Goal: Task Accomplishment & Management: Manage account settings

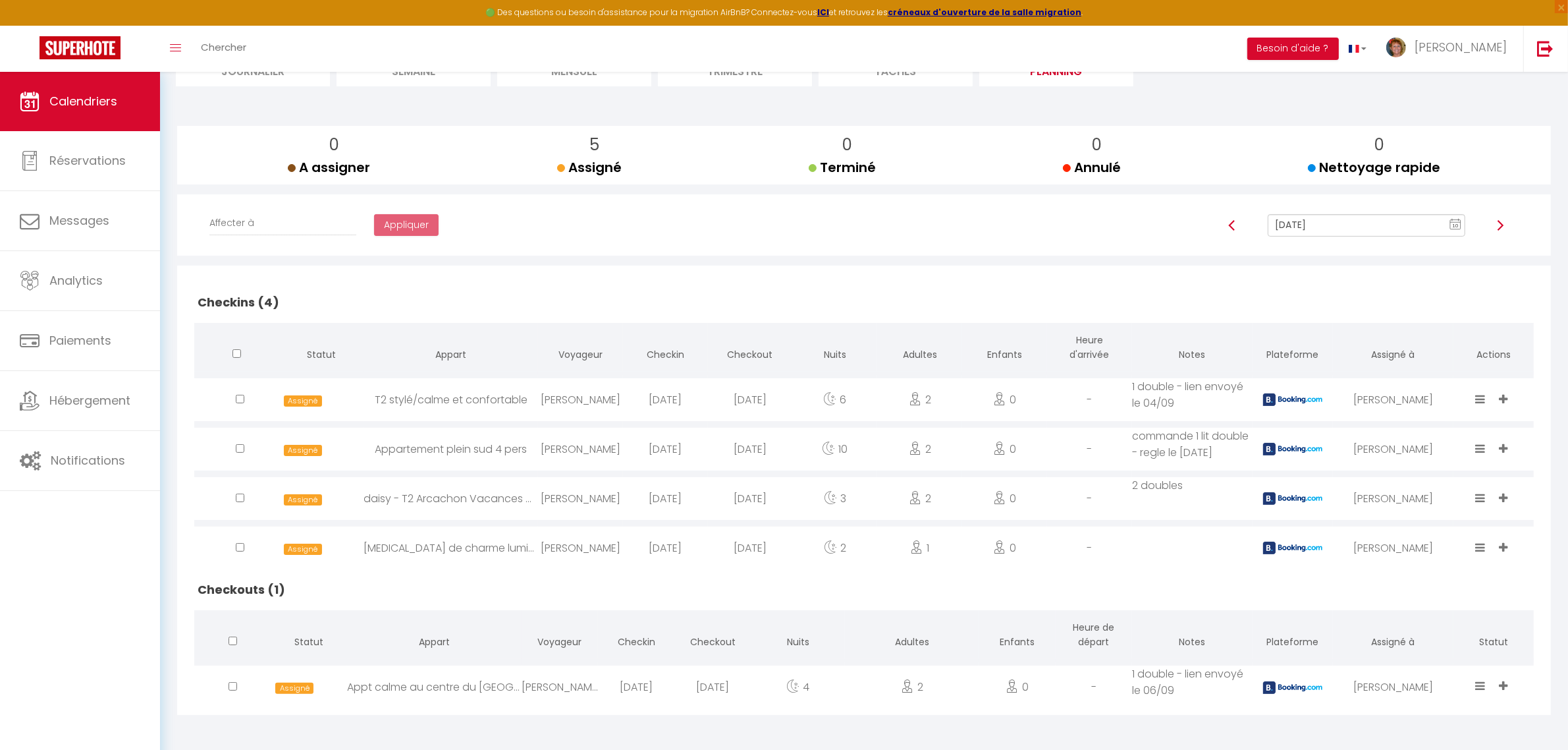
click at [1480, 687] on icon at bounding box center [1480, 685] width 9 height 11
click at [1407, 610] on li "Terminé" at bounding box center [1441, 615] width 104 height 25
click at [595, 547] on div "[PERSON_NAME]" at bounding box center [580, 547] width 85 height 43
select select "0"
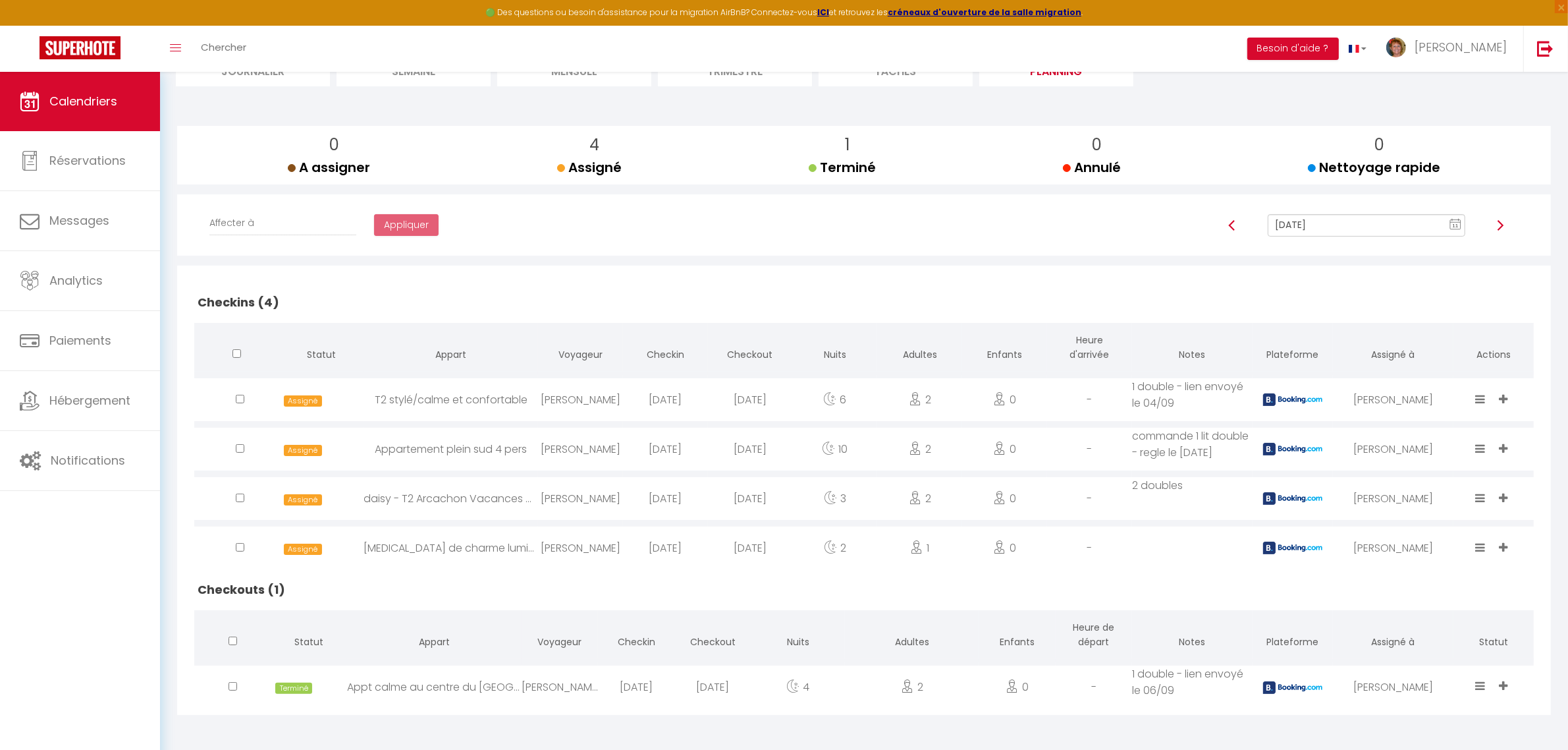
select select "1"
select select
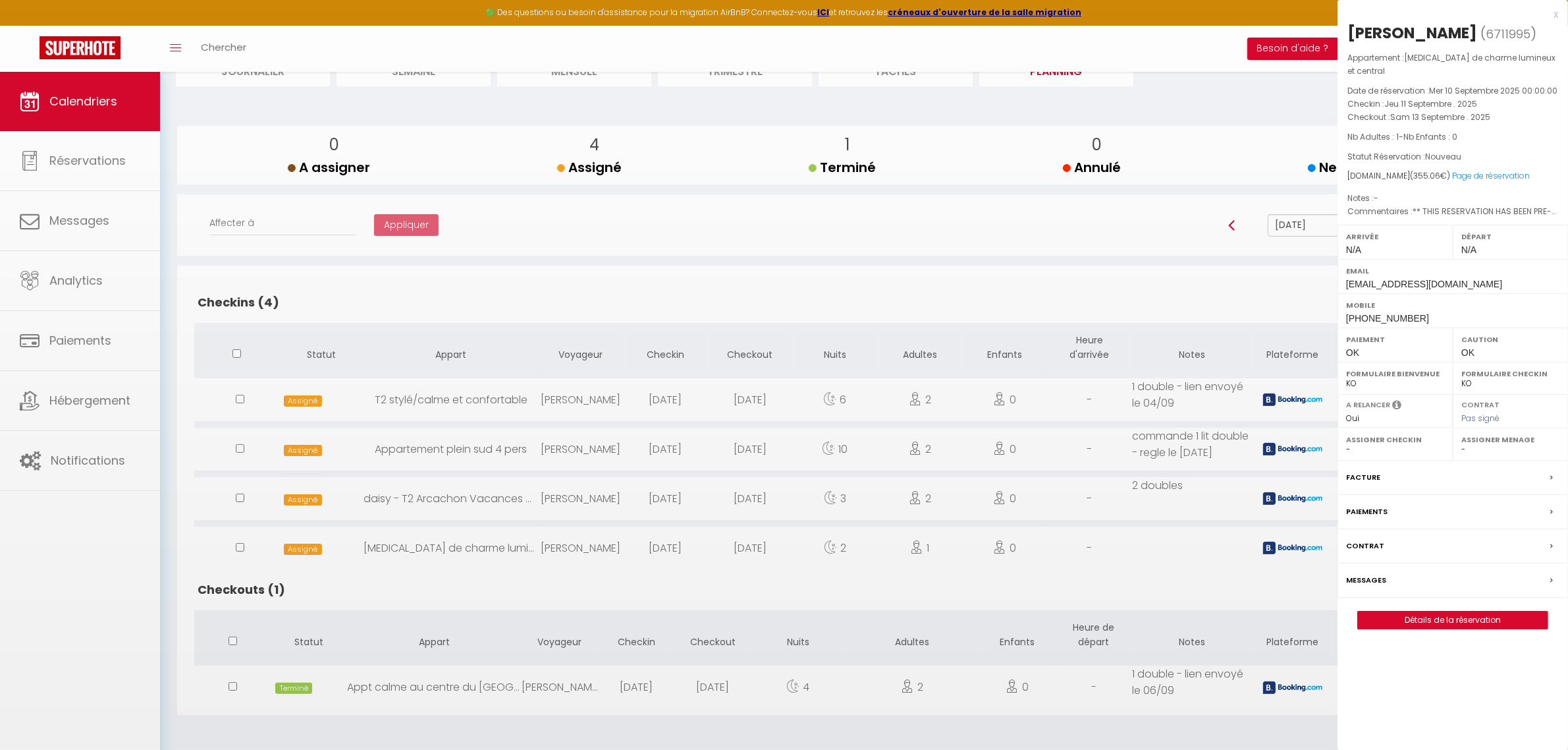
select select "11213"
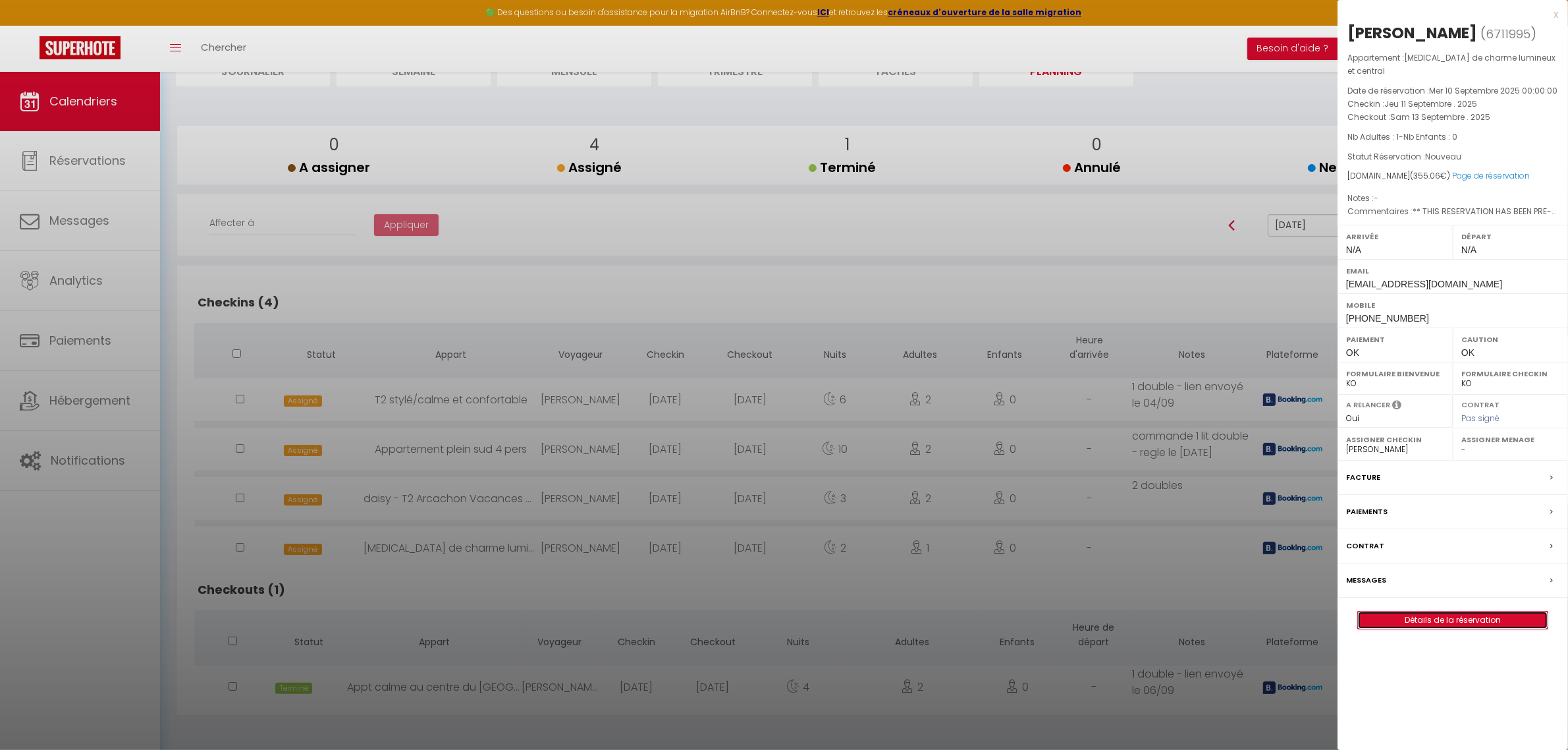
click at [1486, 612] on link "Détails de la réservation" at bounding box center [1453, 620] width 190 height 17
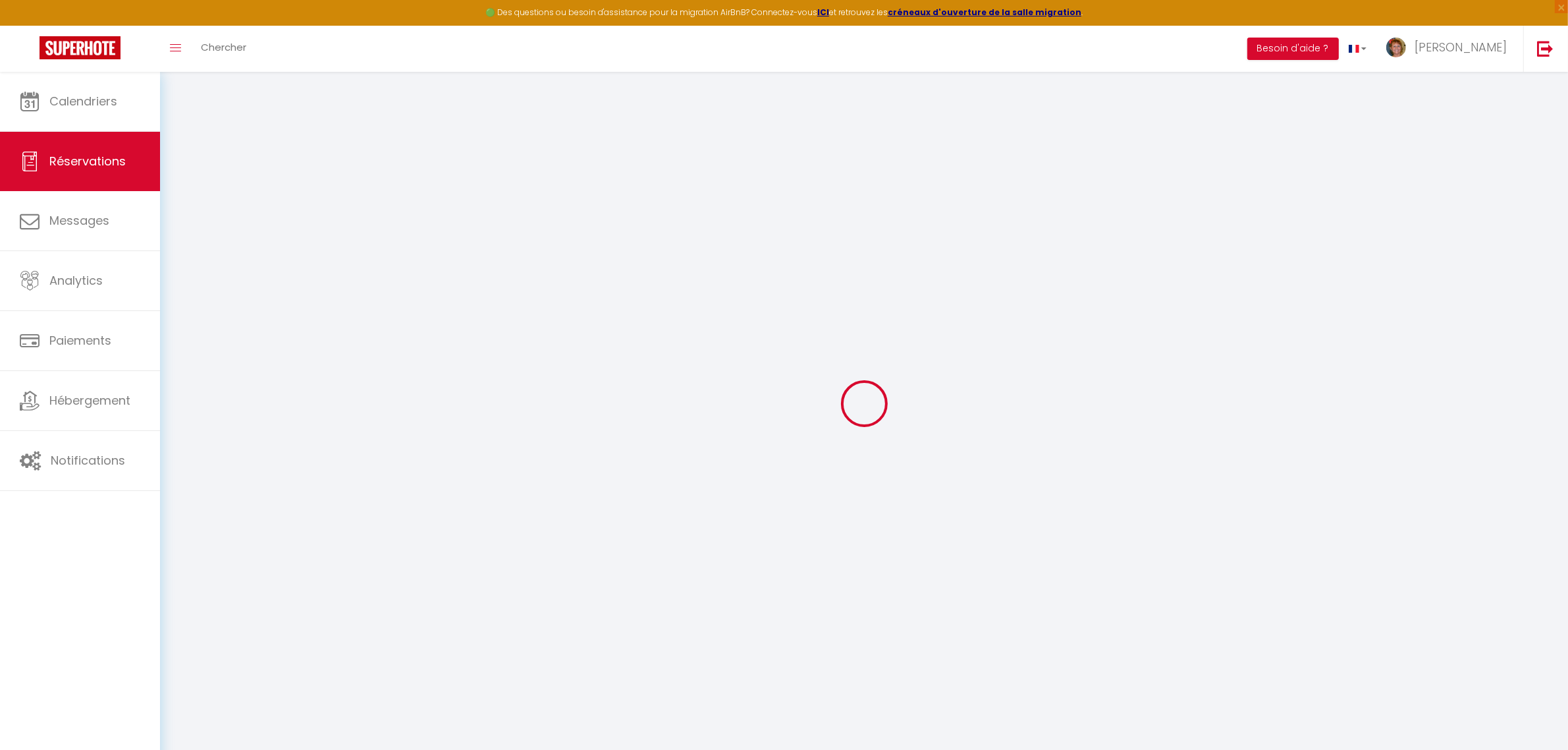
select select
checkbox input "false"
select select
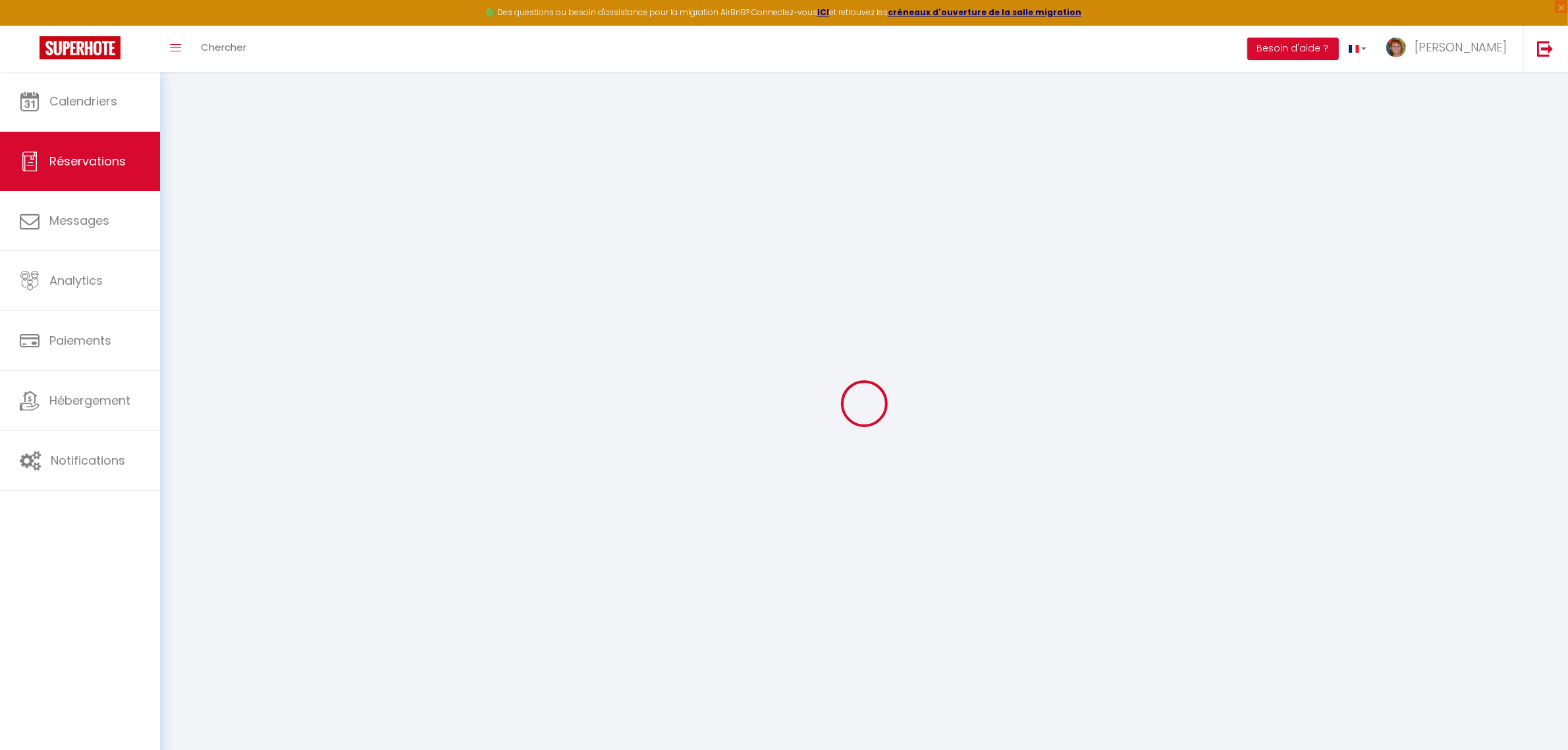
checkbox input "false"
type textarea "** THIS RESERVATION HAS BEEN PRE-PAID ** BOOKING NOTE : Payment charge is EUR 4…"
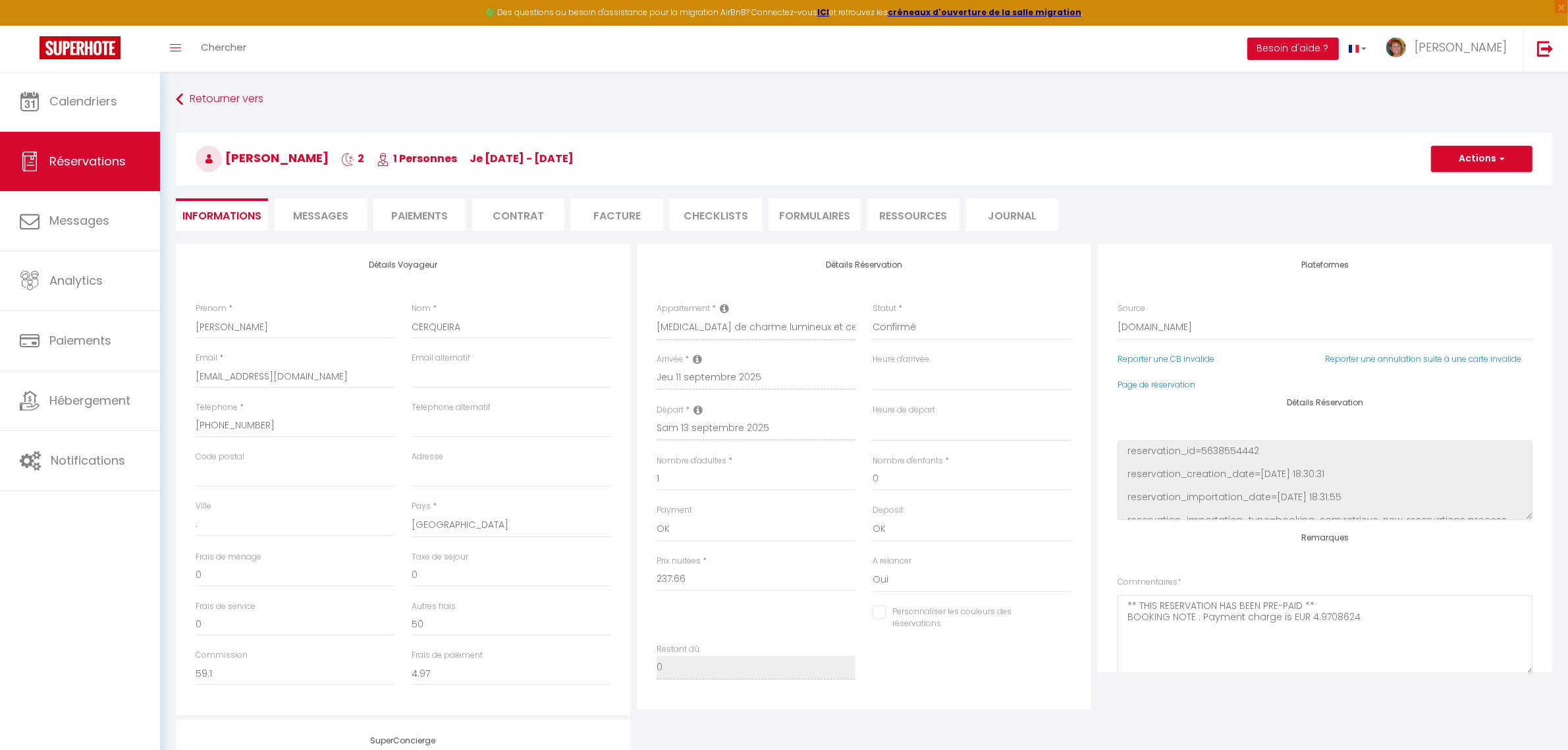
type input "60"
type input "7.4"
select select
checkbox input "false"
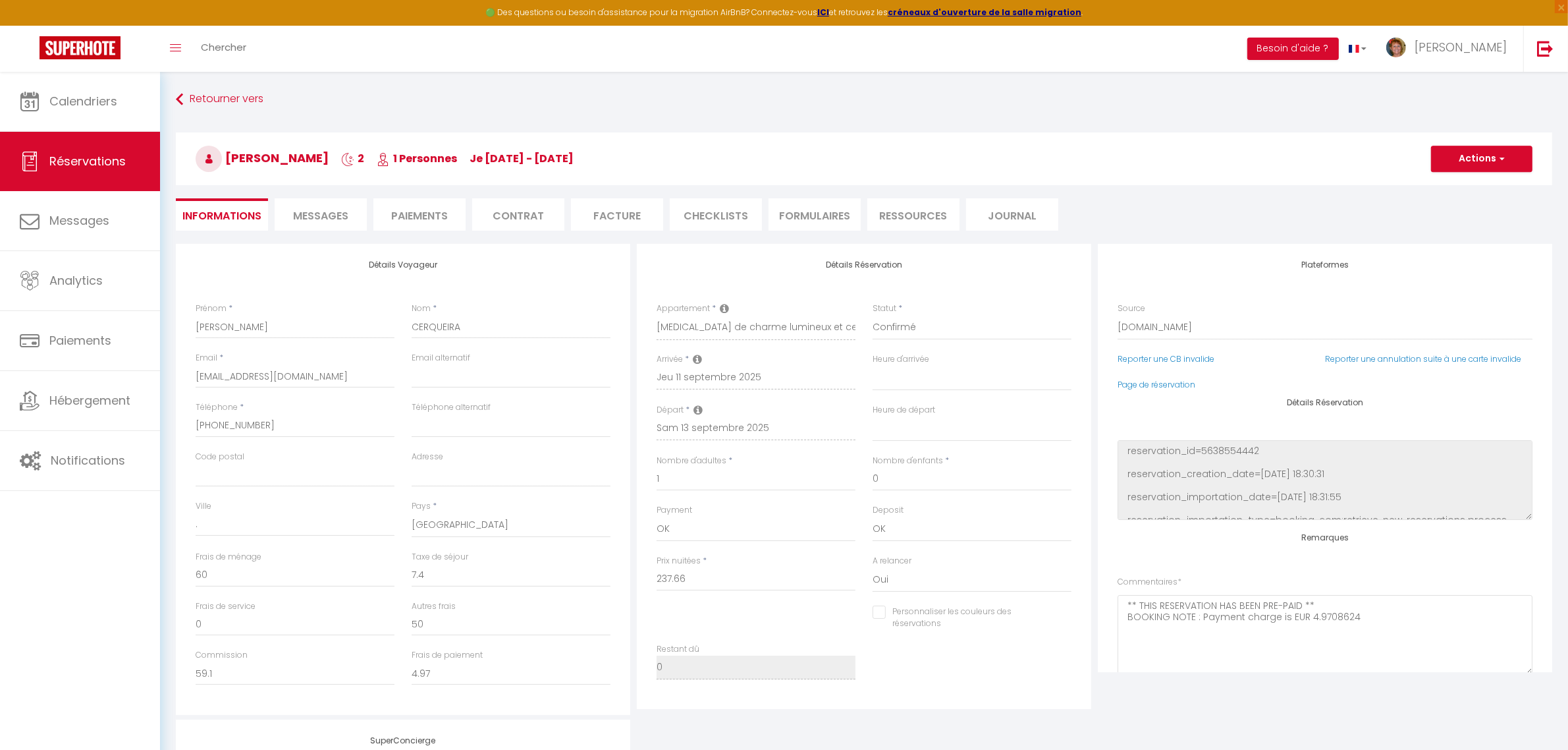
select select
click at [320, 210] on span "Messages" at bounding box center [321, 215] width 55 height 15
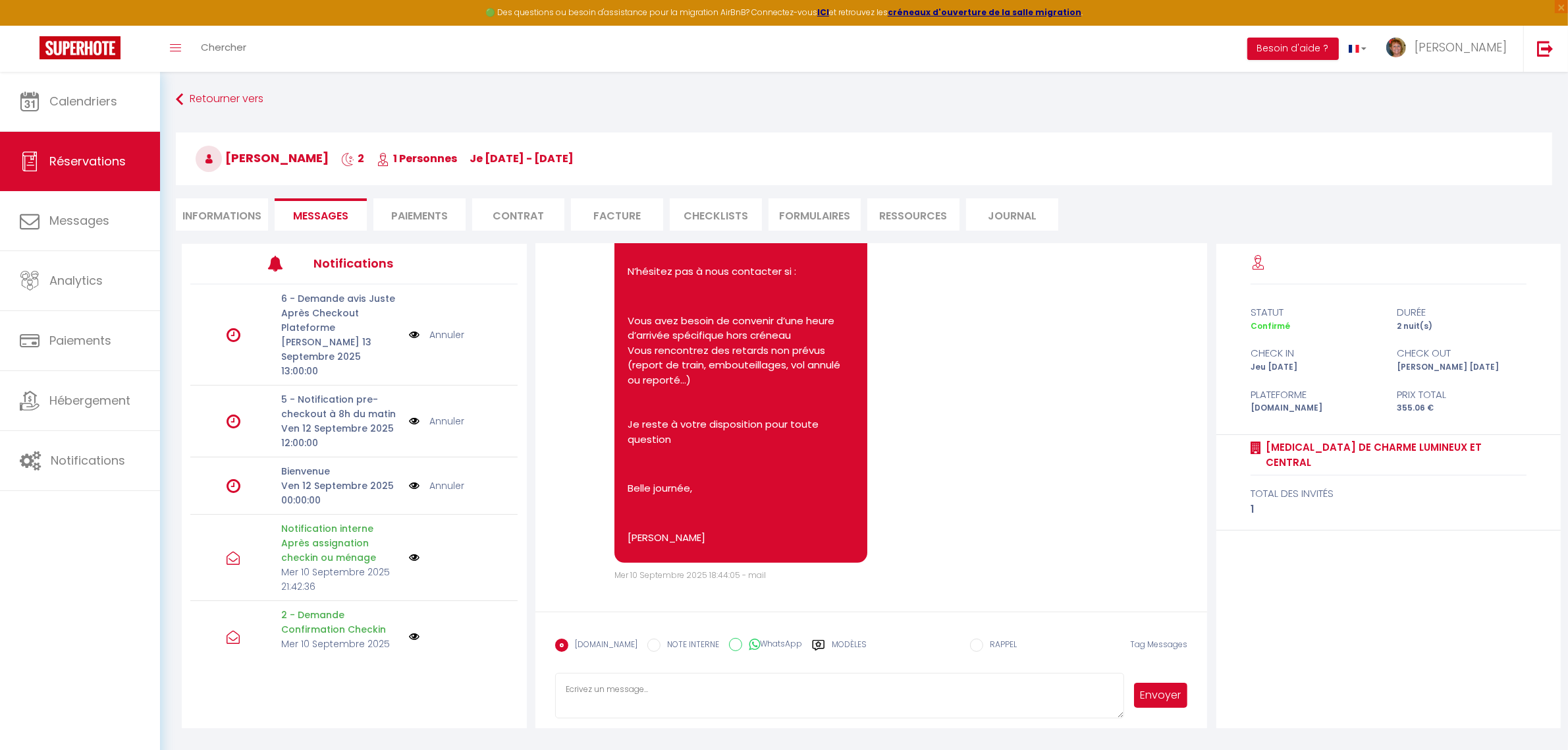
scroll to position [1187, 0]
click at [69, 105] on span "Calendriers" at bounding box center [83, 100] width 68 height 17
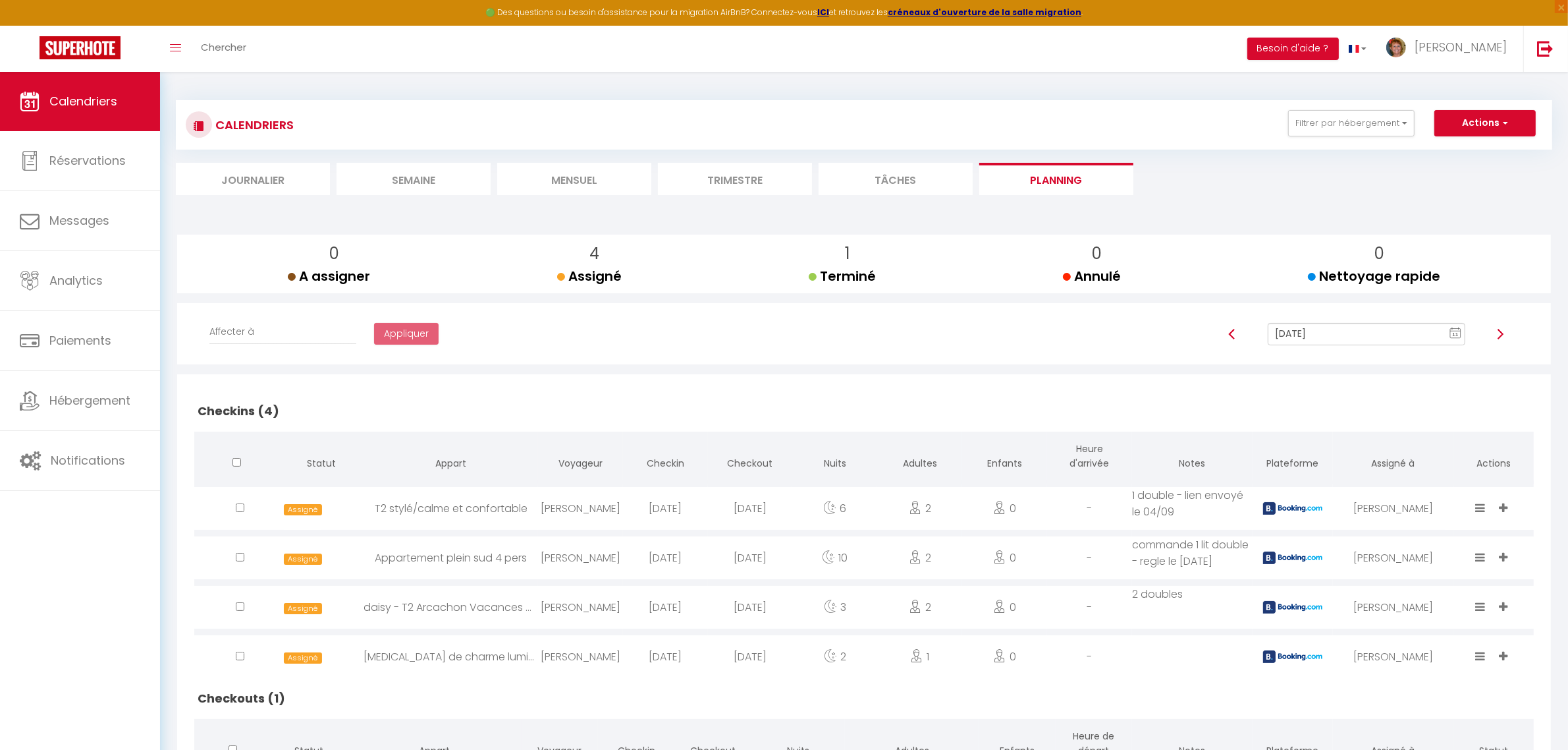
click at [722, 180] on li "Trimestre" at bounding box center [735, 179] width 154 height 32
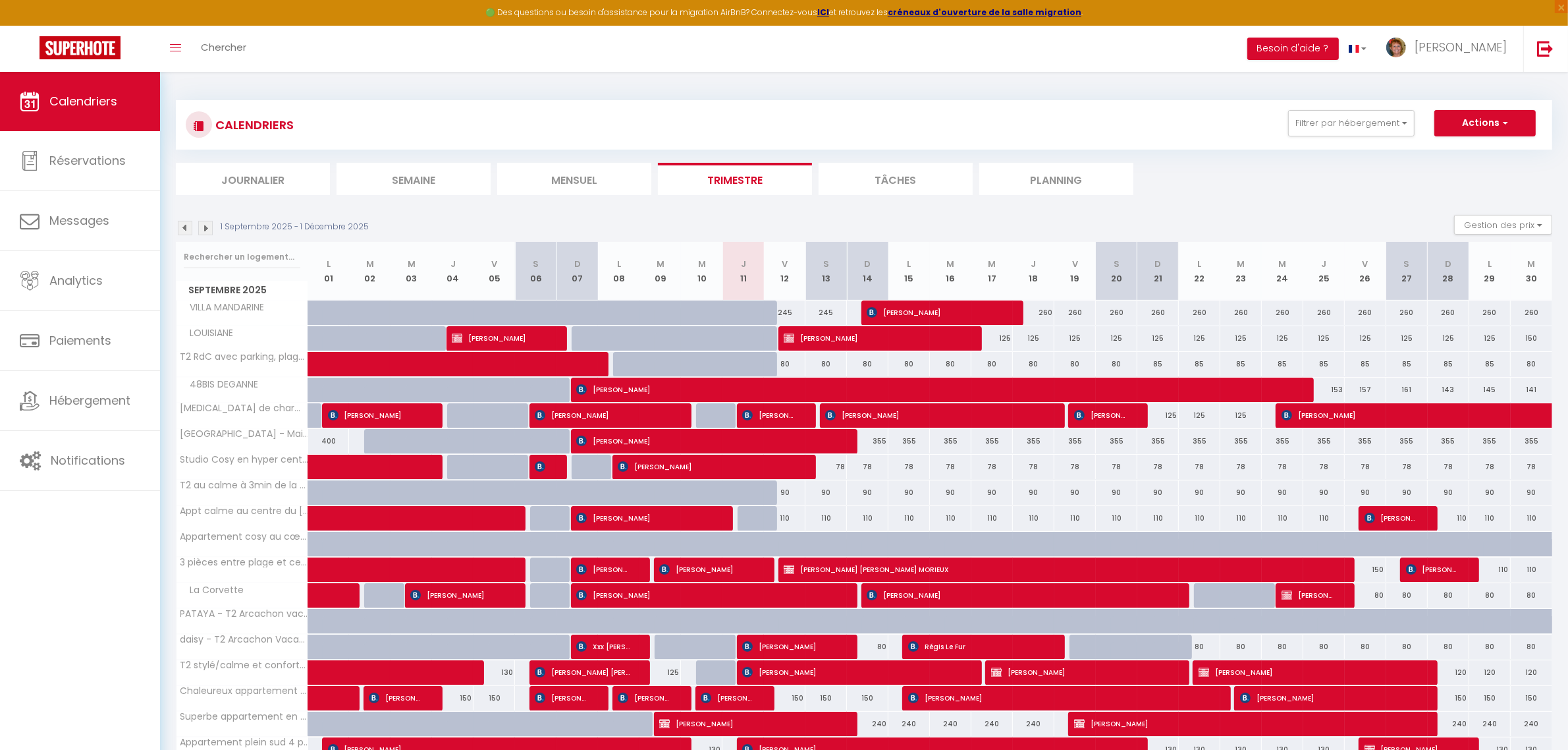
click at [187, 231] on img at bounding box center [185, 228] width 14 height 14
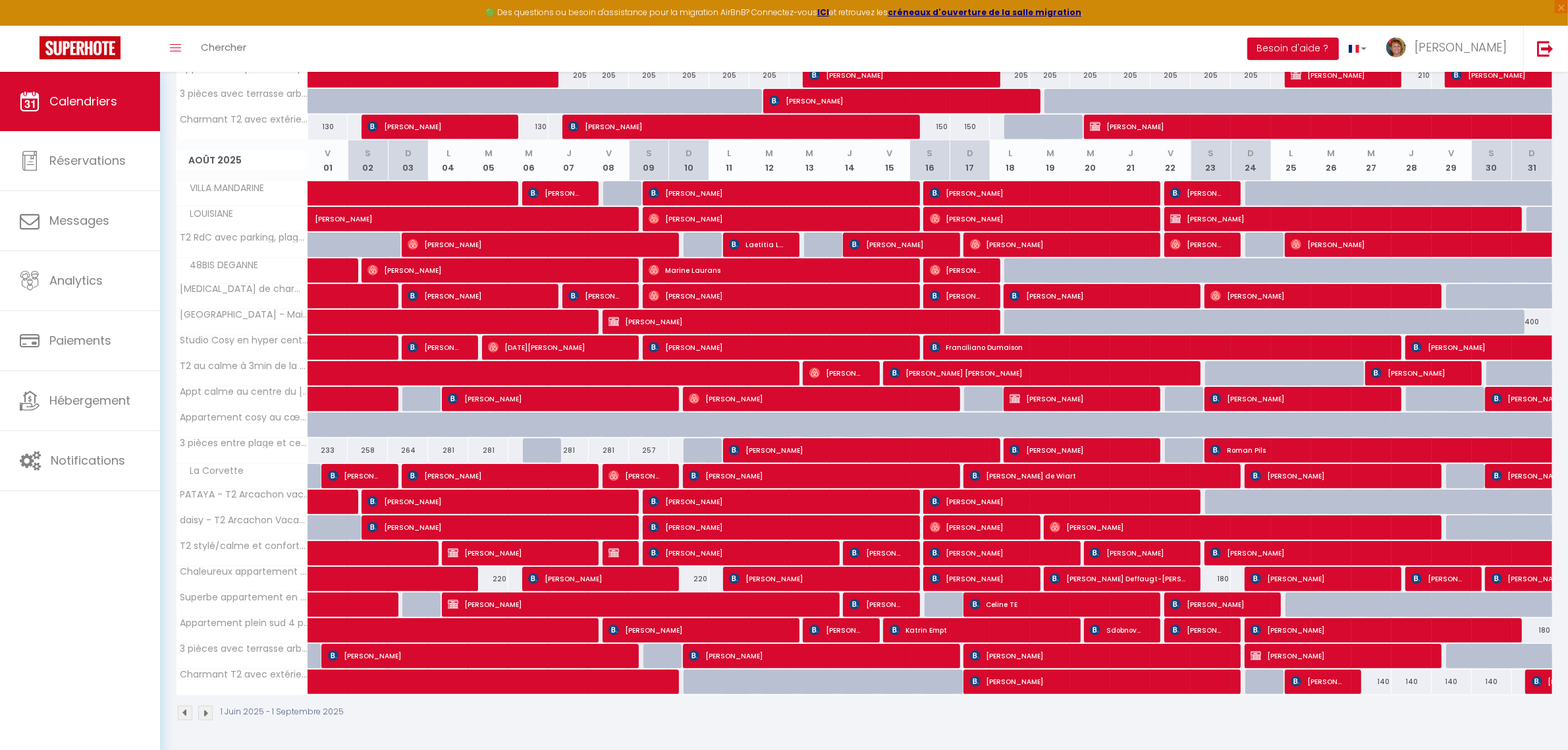
scroll to position [1237, 0]
drag, startPoint x: 1115, startPoint y: 394, endPoint x: 1097, endPoint y: 397, distance: 18.2
click at [1114, 396] on span "[PERSON_NAME]" at bounding box center [1078, 399] width 138 height 25
click at [0, 0] on div at bounding box center [0, 0] width 0 height 0
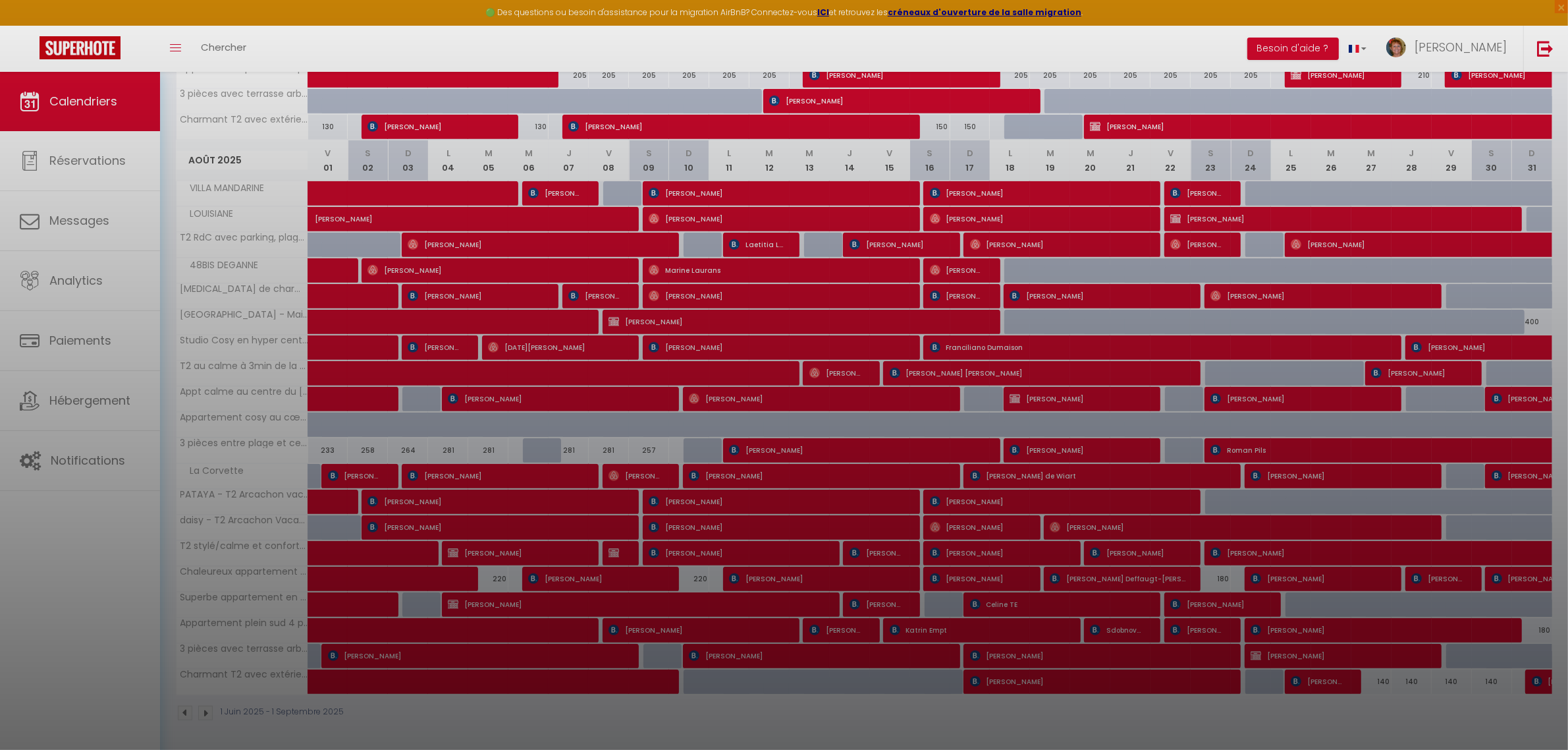
select select "OK"
select select "KO"
select select "0"
select select "1"
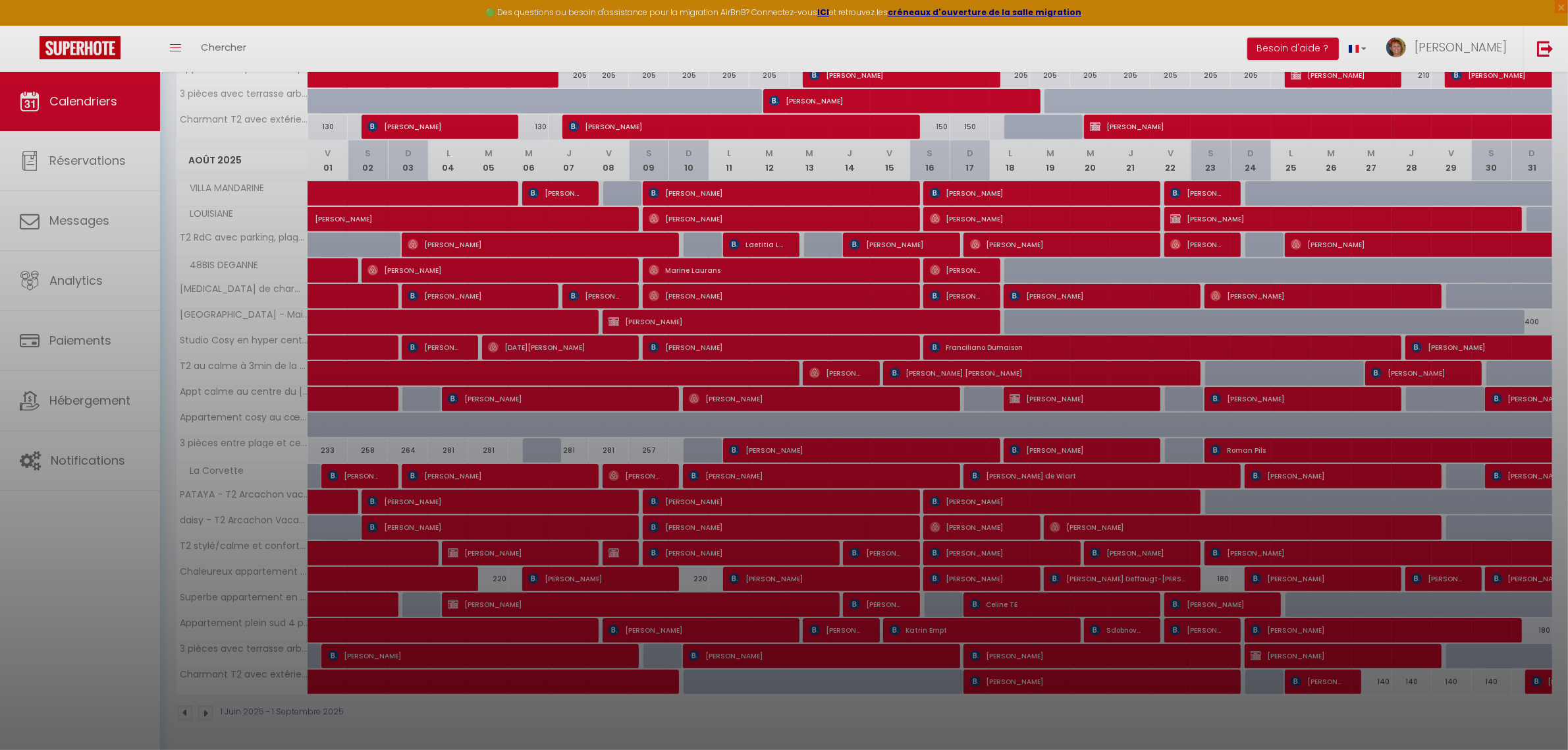
select select "11213"
select select "39332"
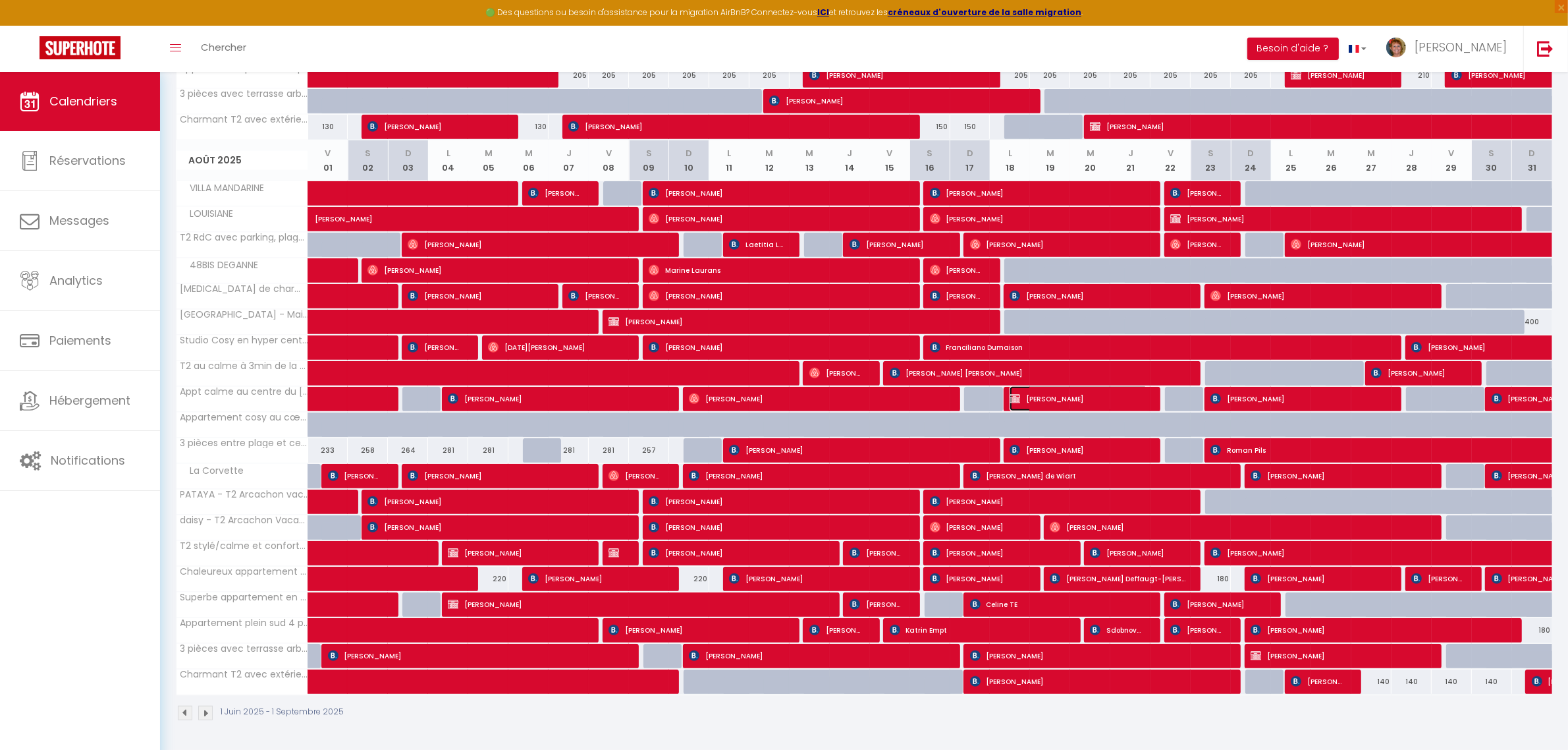
click at [1071, 400] on span "[PERSON_NAME]" at bounding box center [1078, 399] width 138 height 25
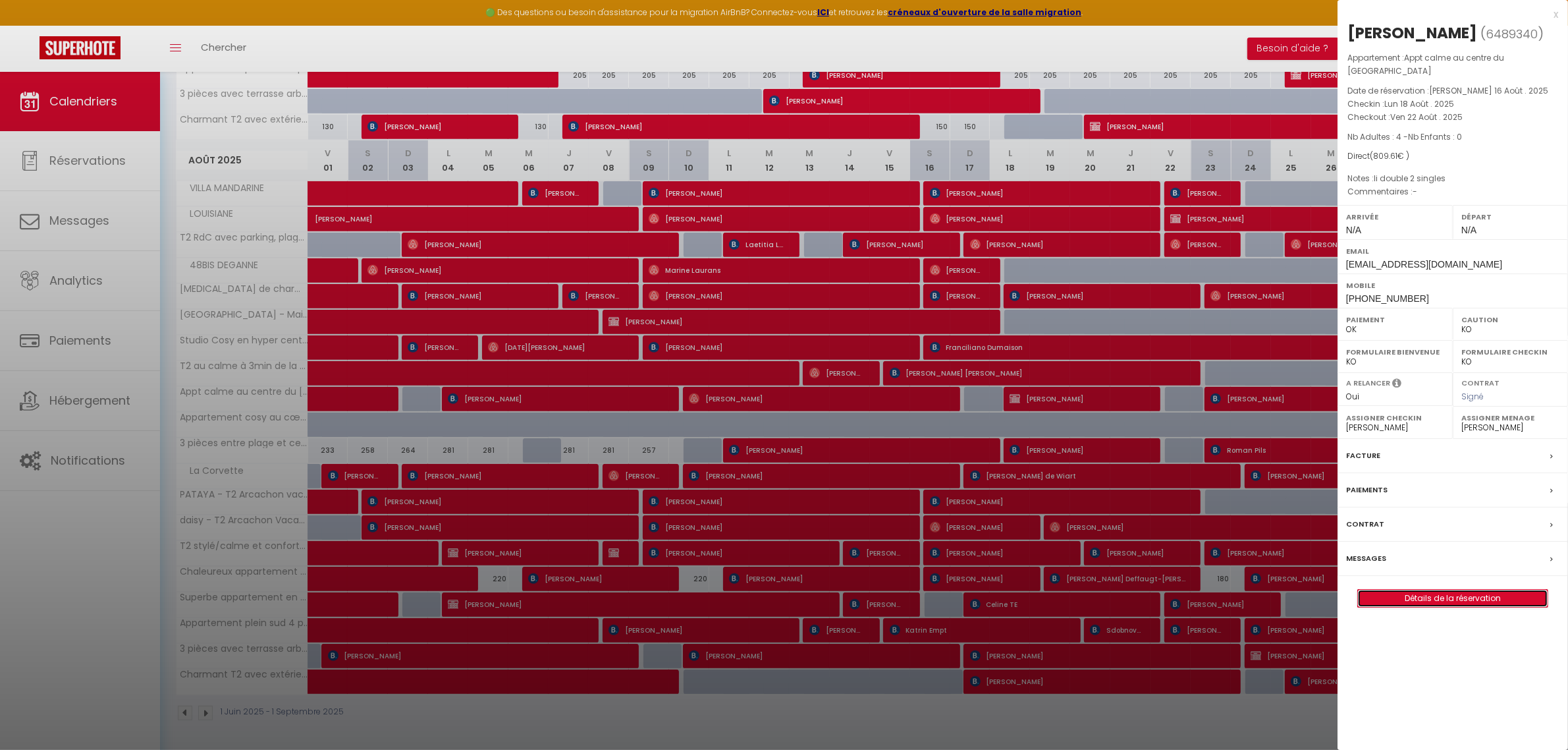
click at [1466, 593] on link "Détails de la réservation" at bounding box center [1453, 598] width 190 height 17
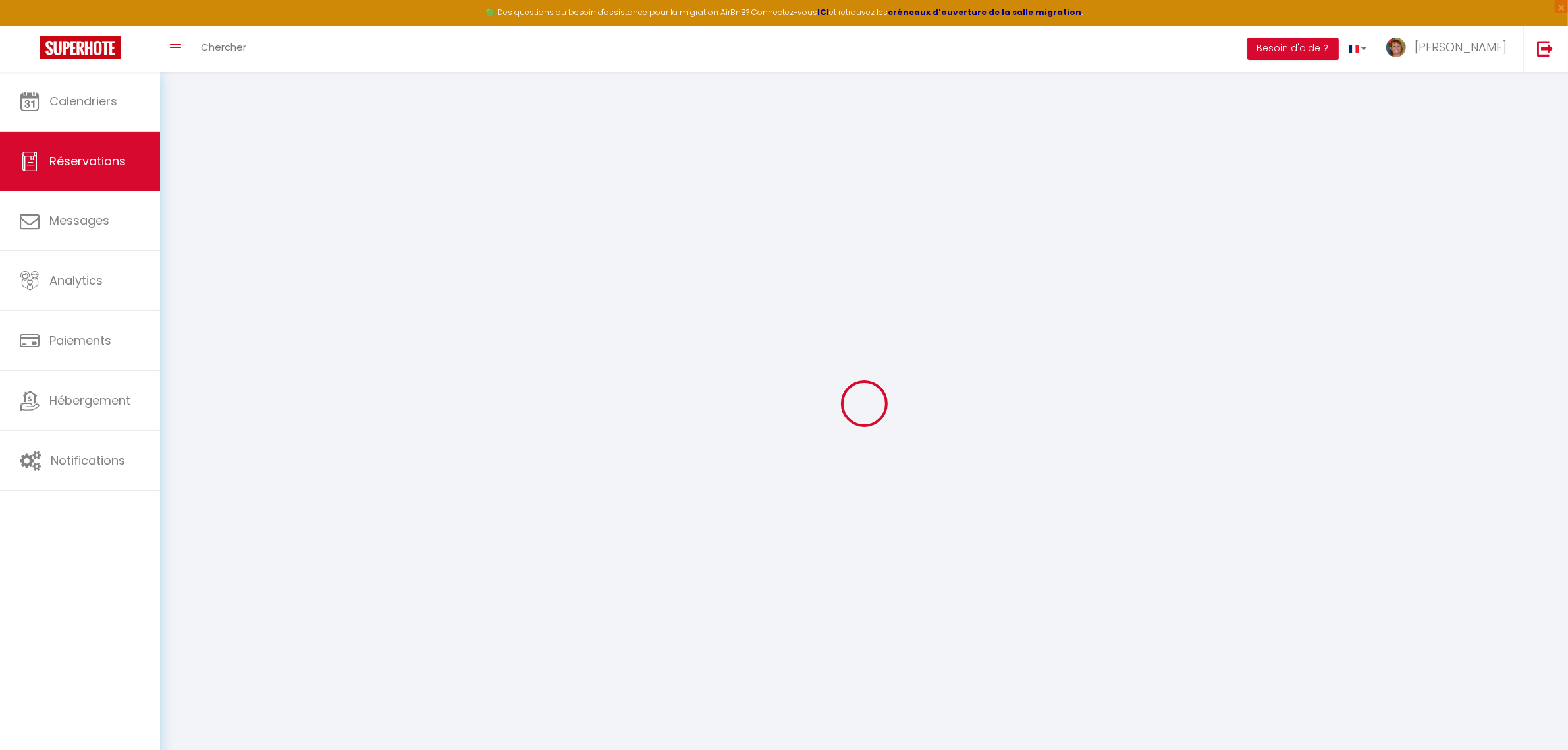
type input "[PERSON_NAME]"
type input "BRUNNHUBER"
type input "[EMAIL_ADDRESS][DOMAIN_NAME]"
type input "[PHONE_NUMBER]"
select select "DE"
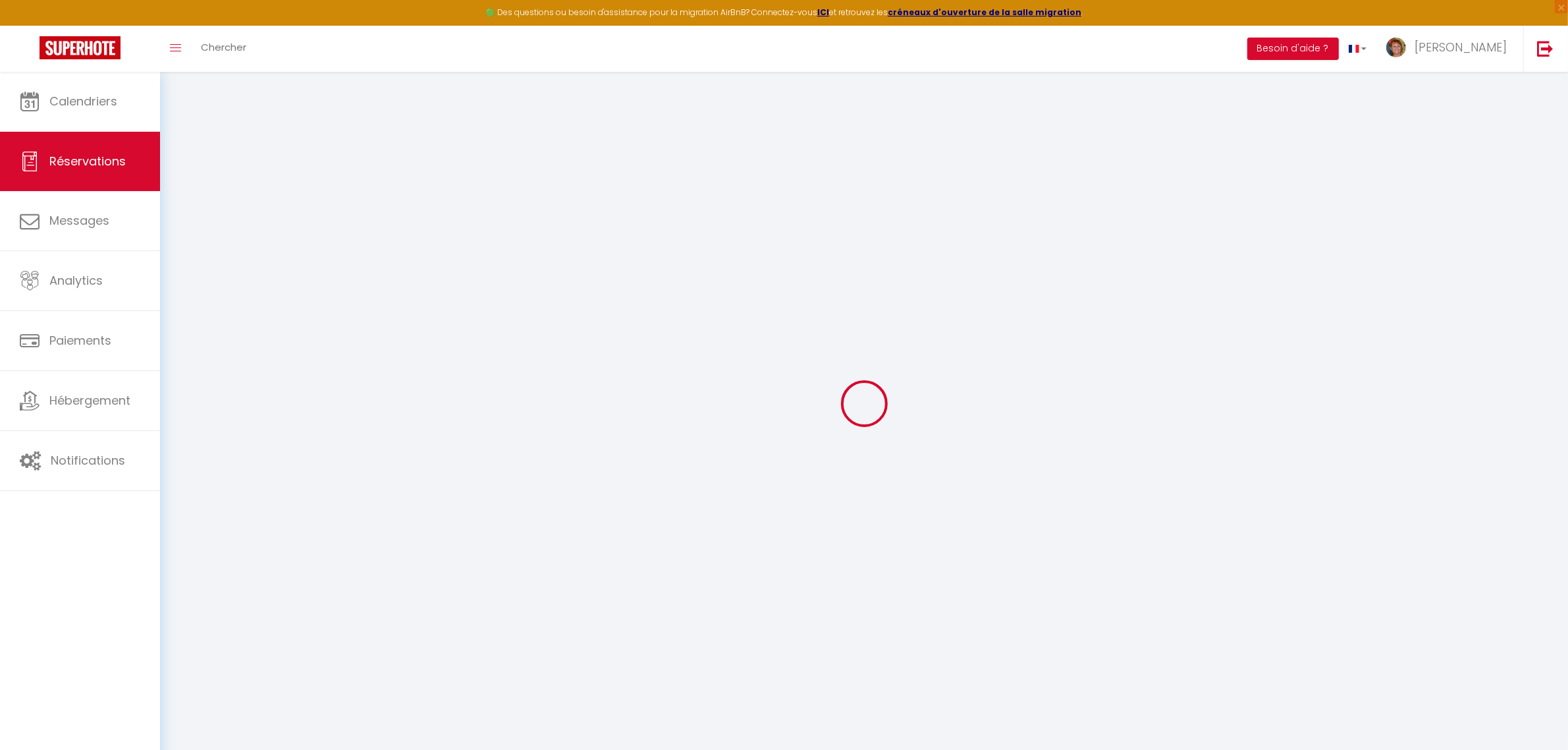
select select "19782"
select select "1"
type input "Lun 18 Août 2025"
select select
type input "Ven 22 Août 2025"
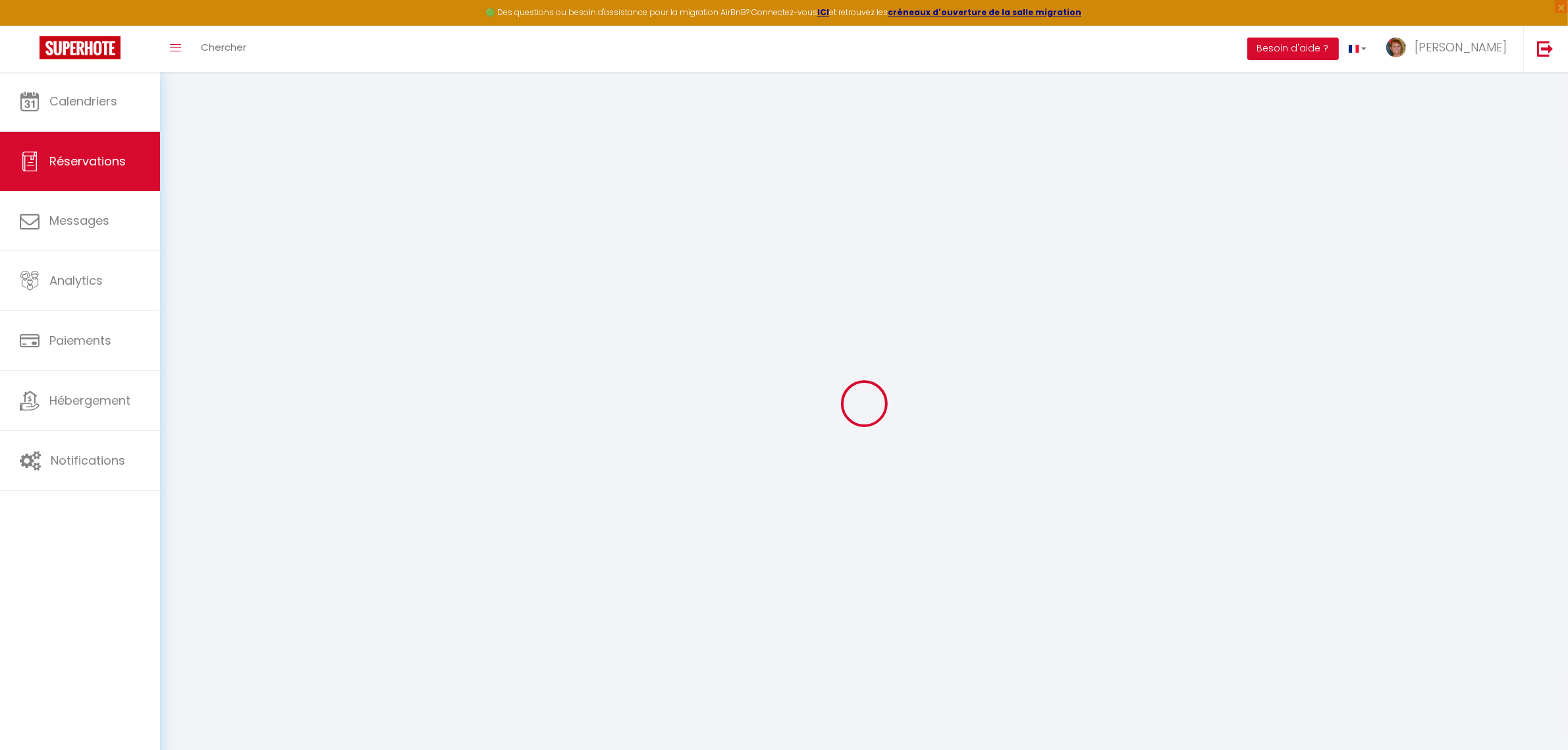
select select
type input "4"
select select "12"
select select
type input "720"
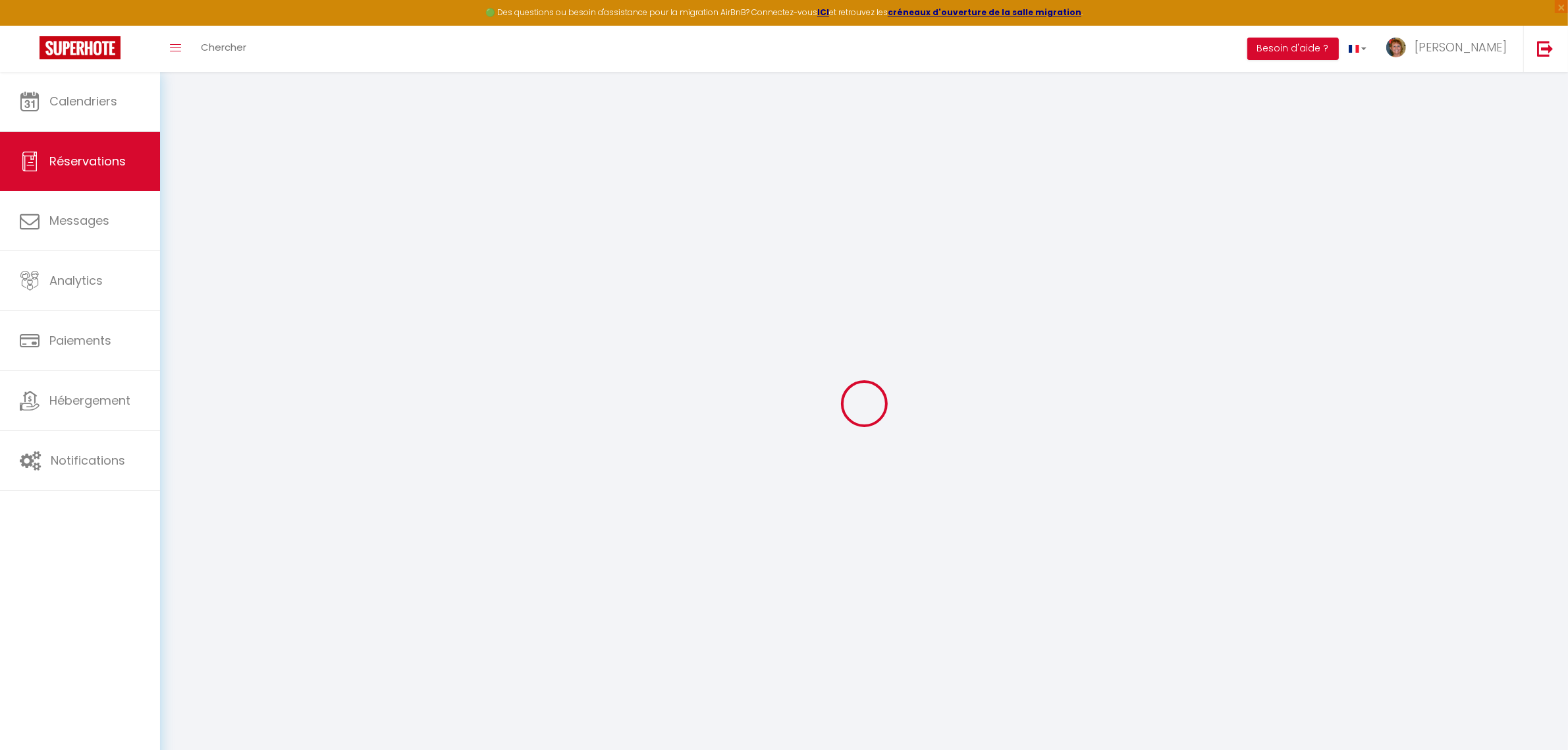
checkbox input "false"
type input "0"
type input "55"
type input "0"
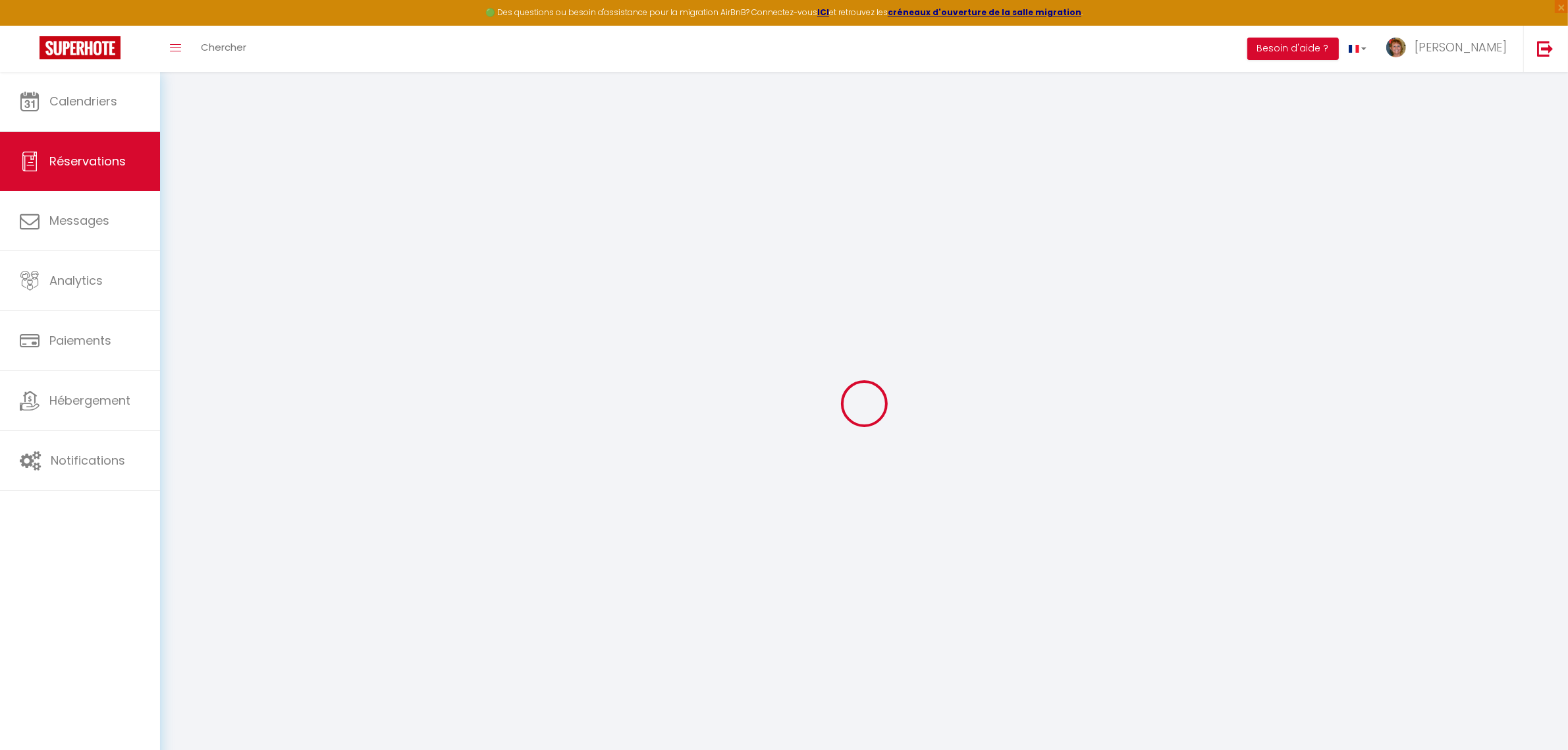
select select
select select "14"
checkbox input "false"
select select
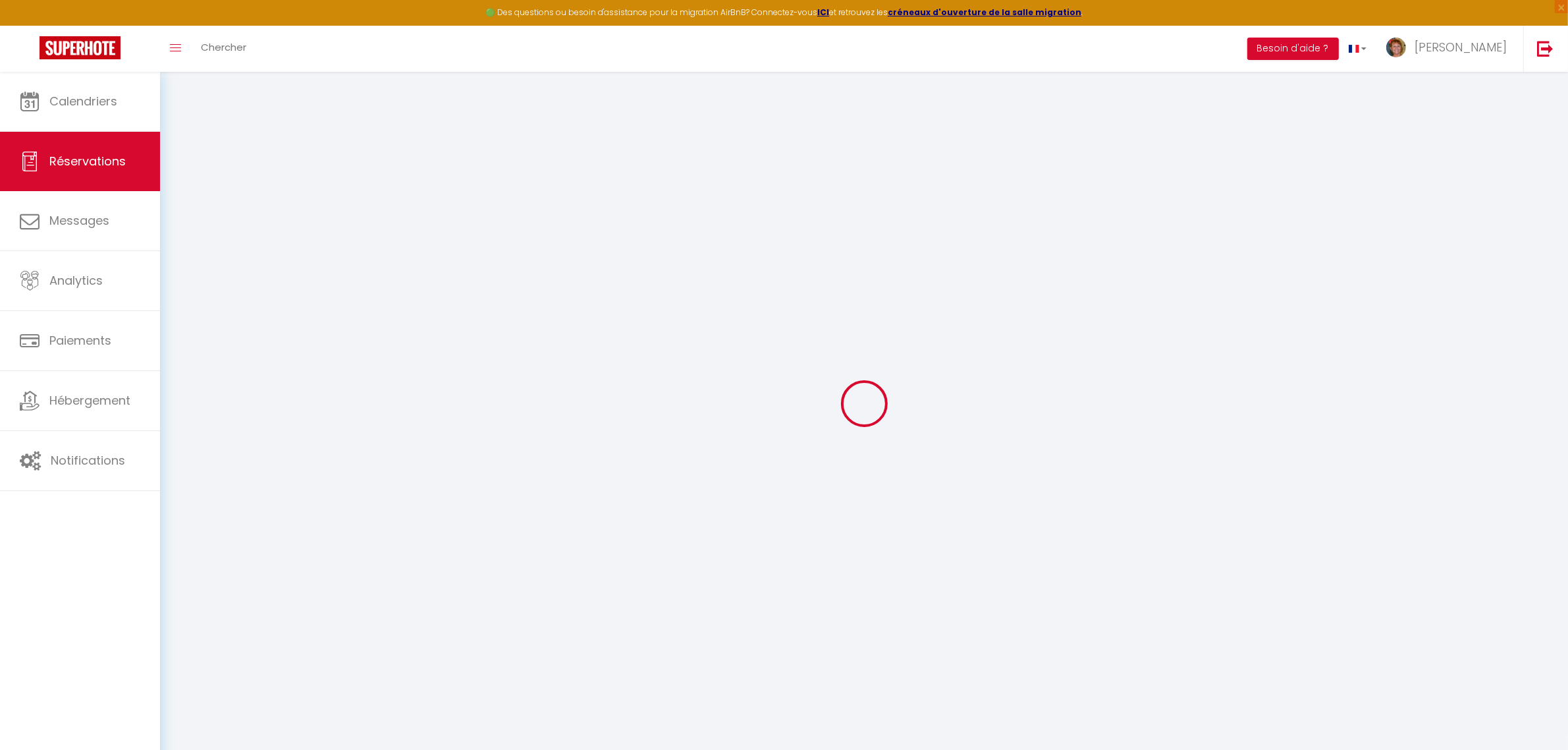
select select
checkbox input "false"
select select
checkbox input "false"
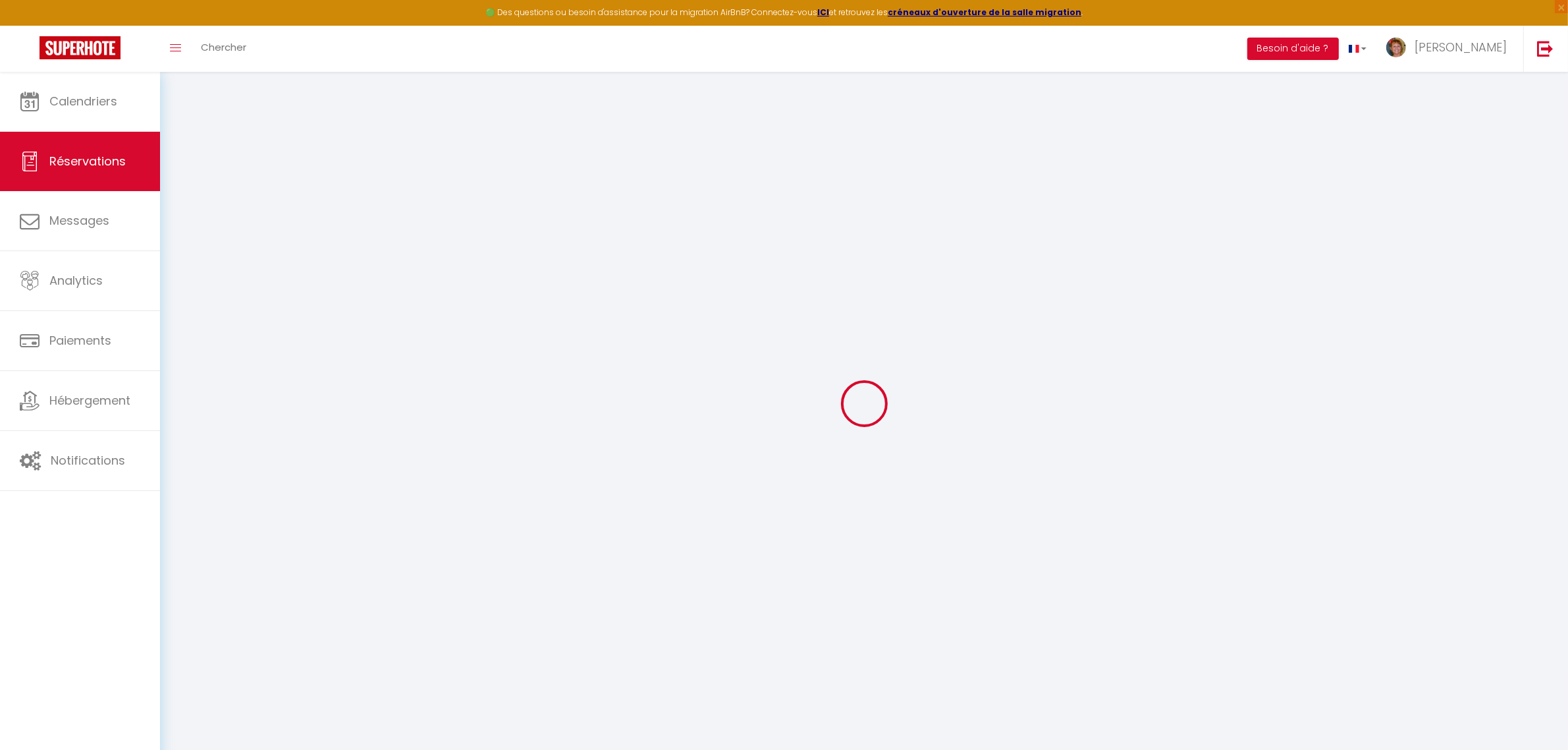
type textarea "li double 2 singles"
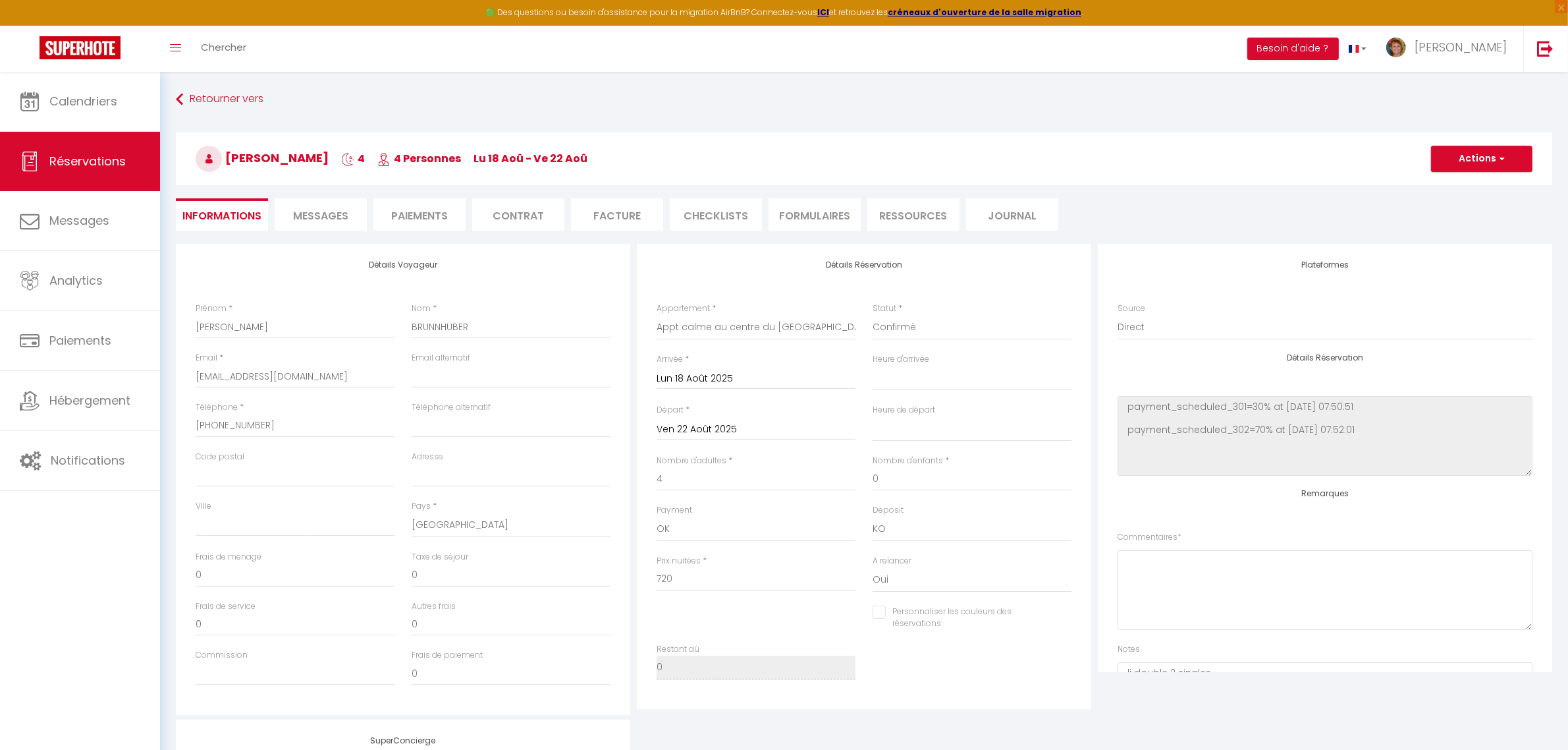
type input "60"
type input "29.61"
select select
checkbox input "false"
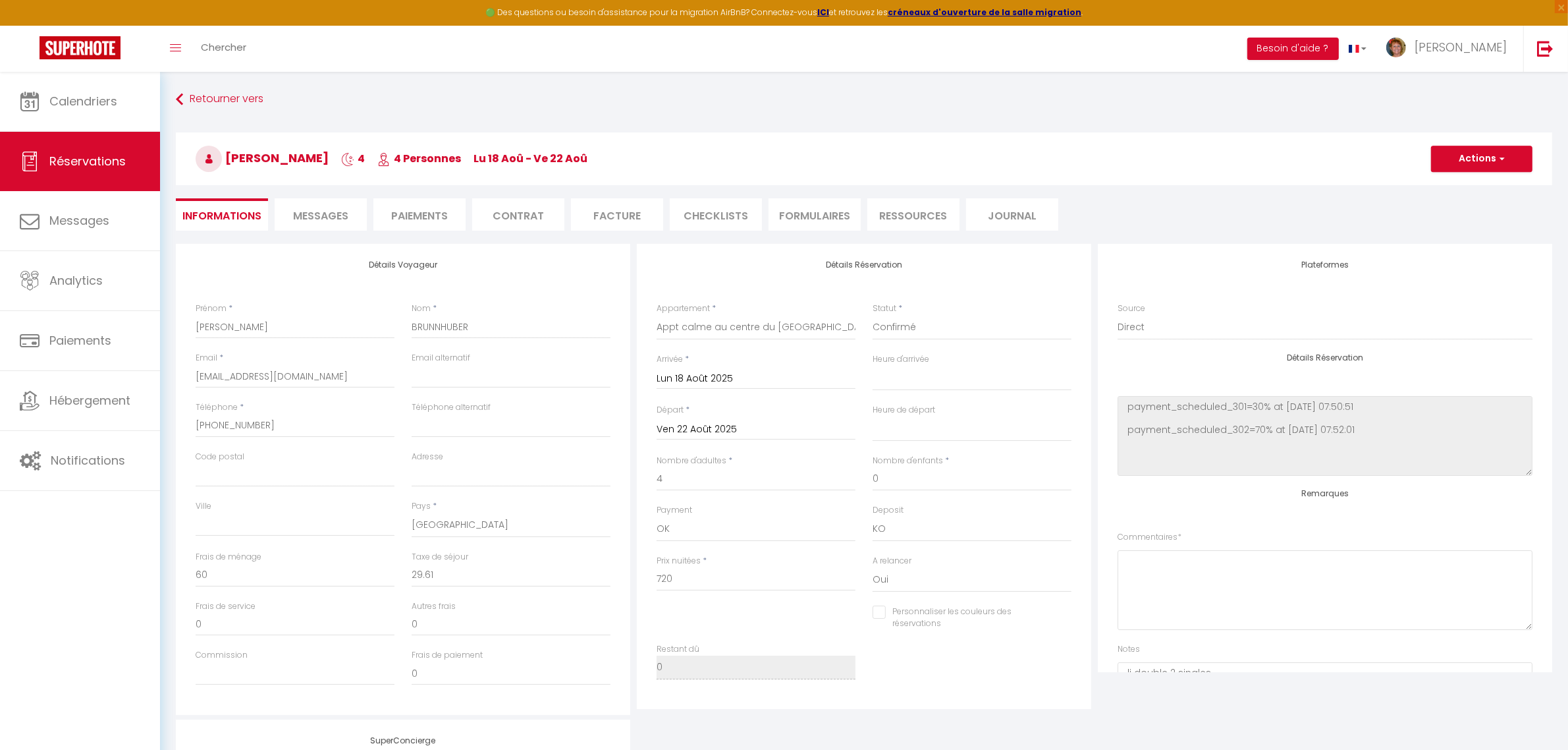
select select
click at [606, 224] on li "Facture" at bounding box center [617, 214] width 93 height 32
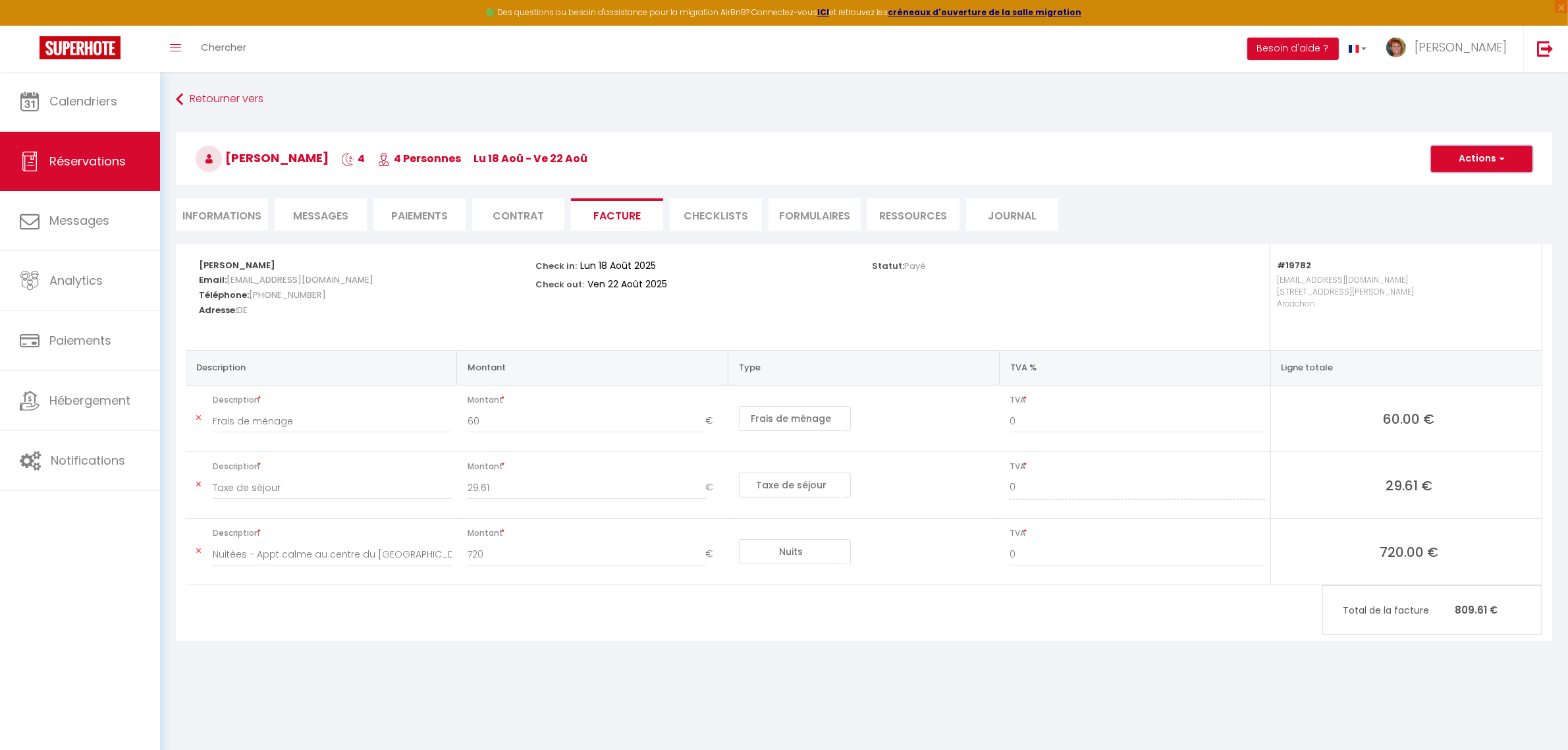
click at [1483, 167] on button "Actions" at bounding box center [1481, 158] width 101 height 26
click at [1473, 203] on link "Aperçu et éditer" at bounding box center [1472, 205] width 111 height 17
click at [123, 103] on link "Calendriers" at bounding box center [80, 101] width 160 height 59
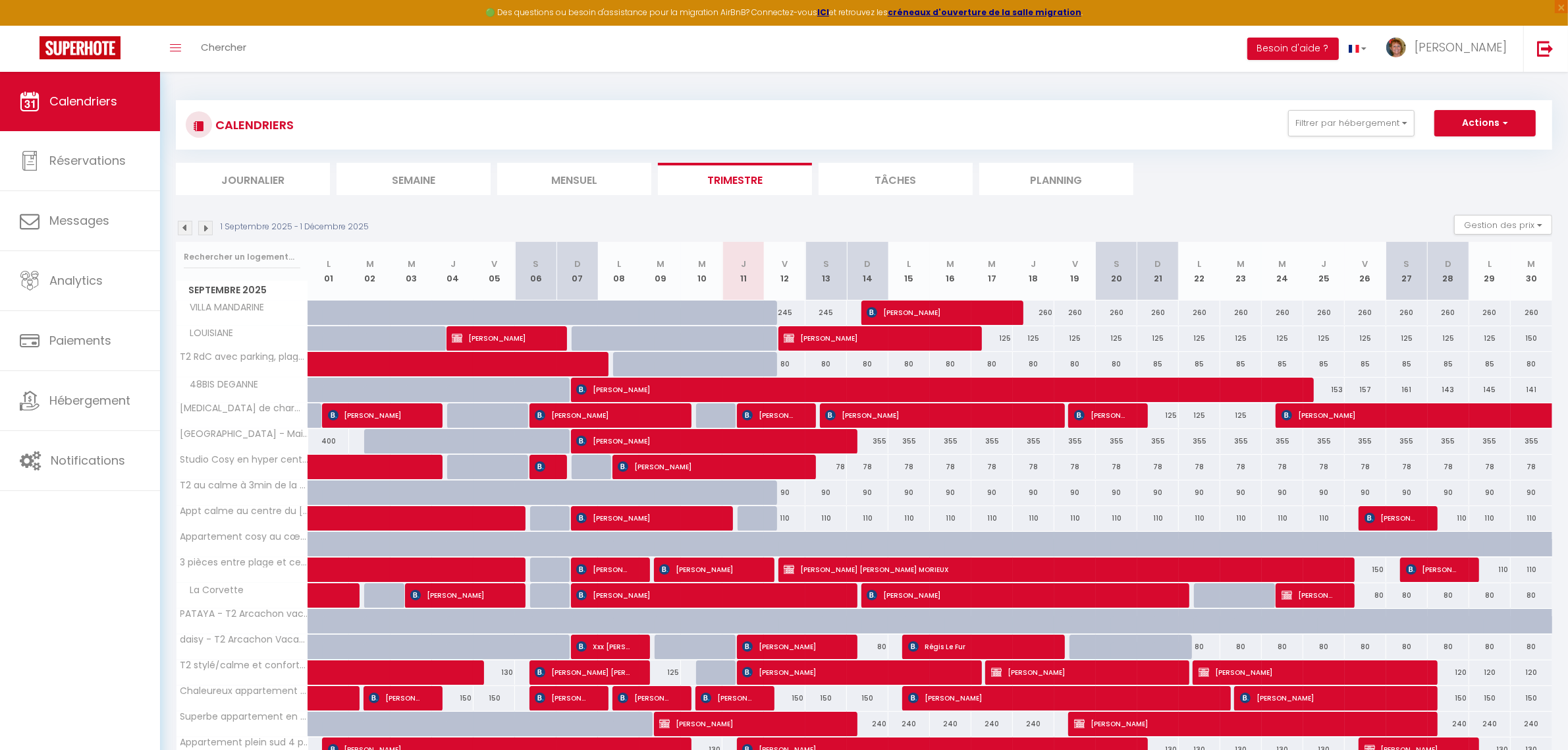
click at [1047, 178] on li "Planning" at bounding box center [1056, 179] width 154 height 32
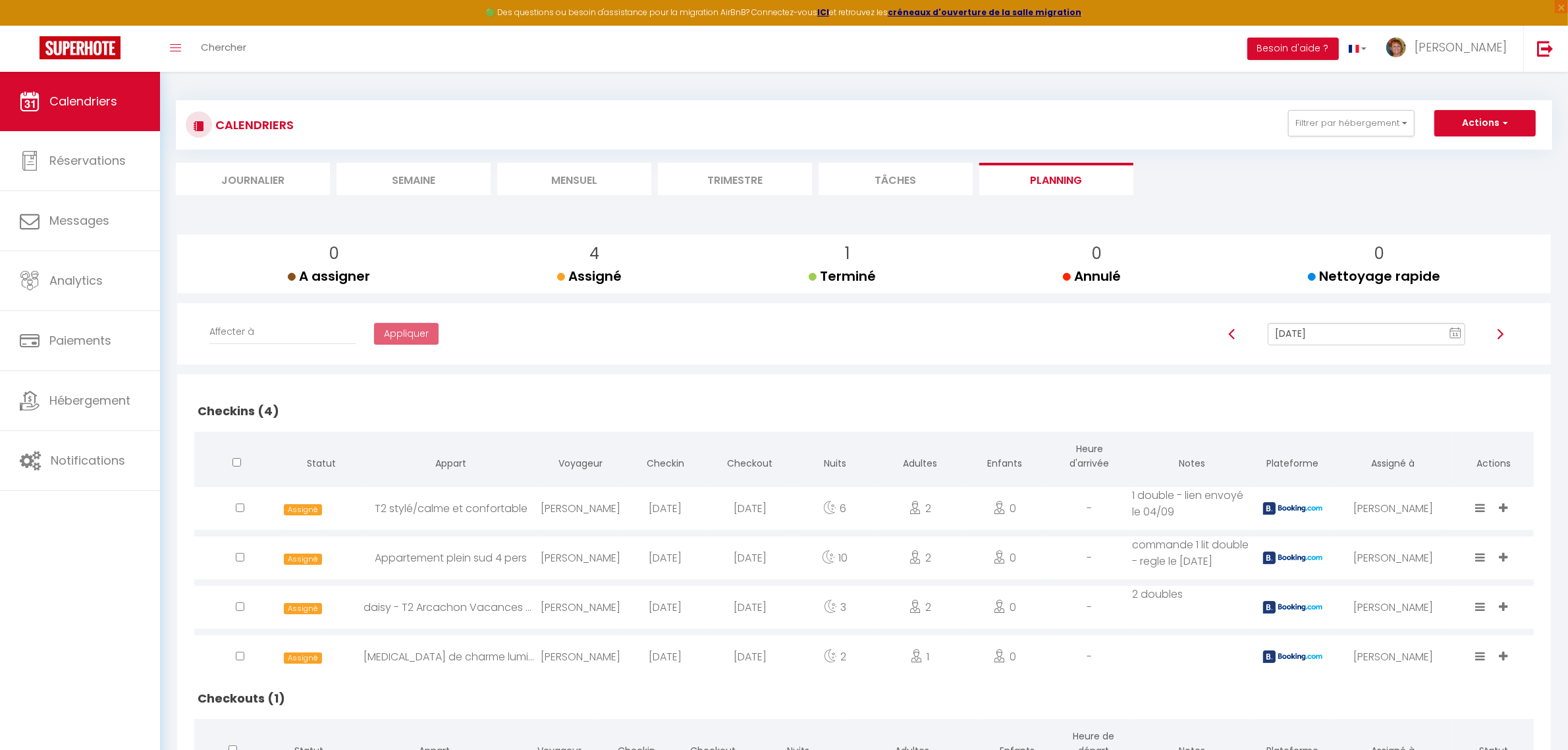
click at [751, 172] on li "Trimestre" at bounding box center [735, 179] width 154 height 32
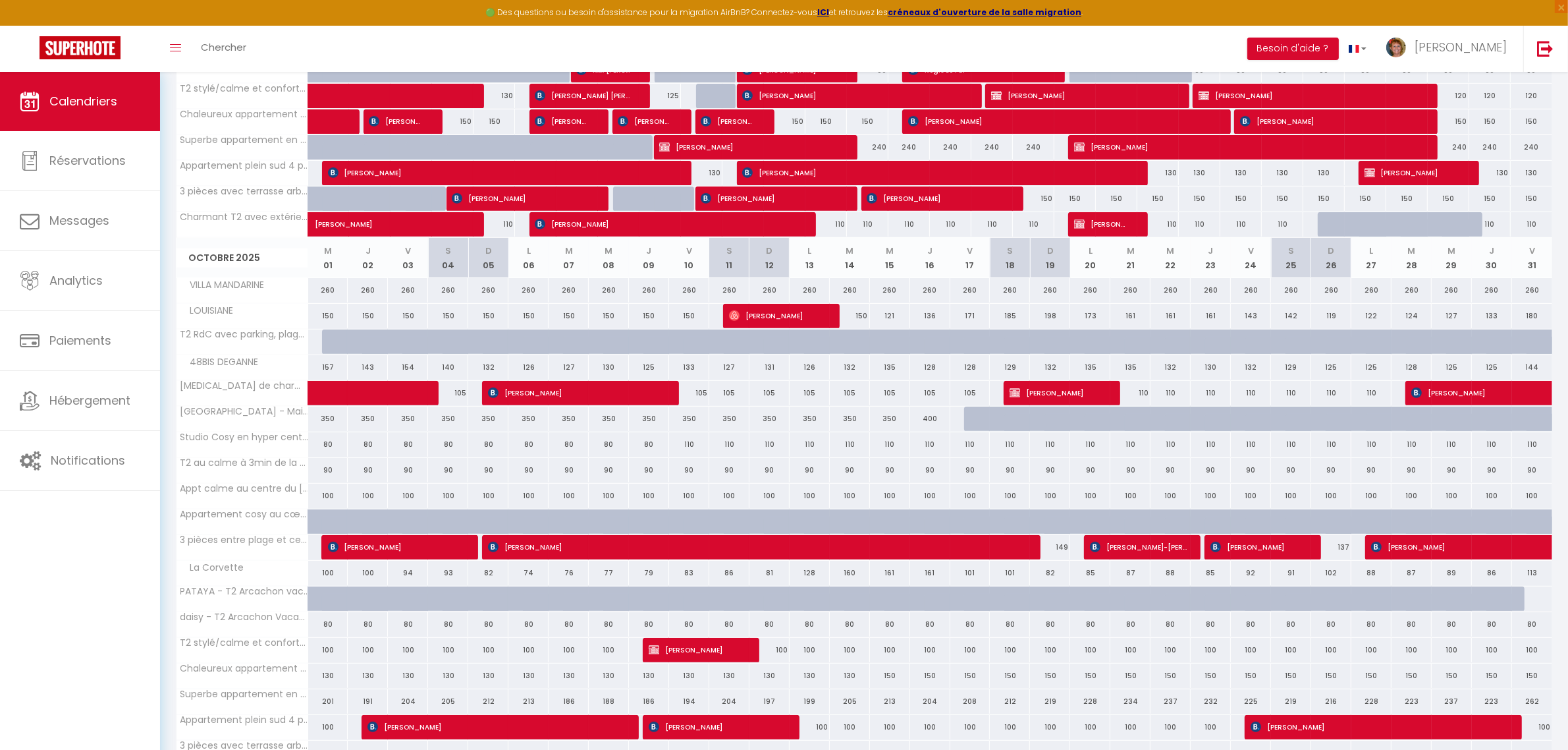
scroll to position [247, 0]
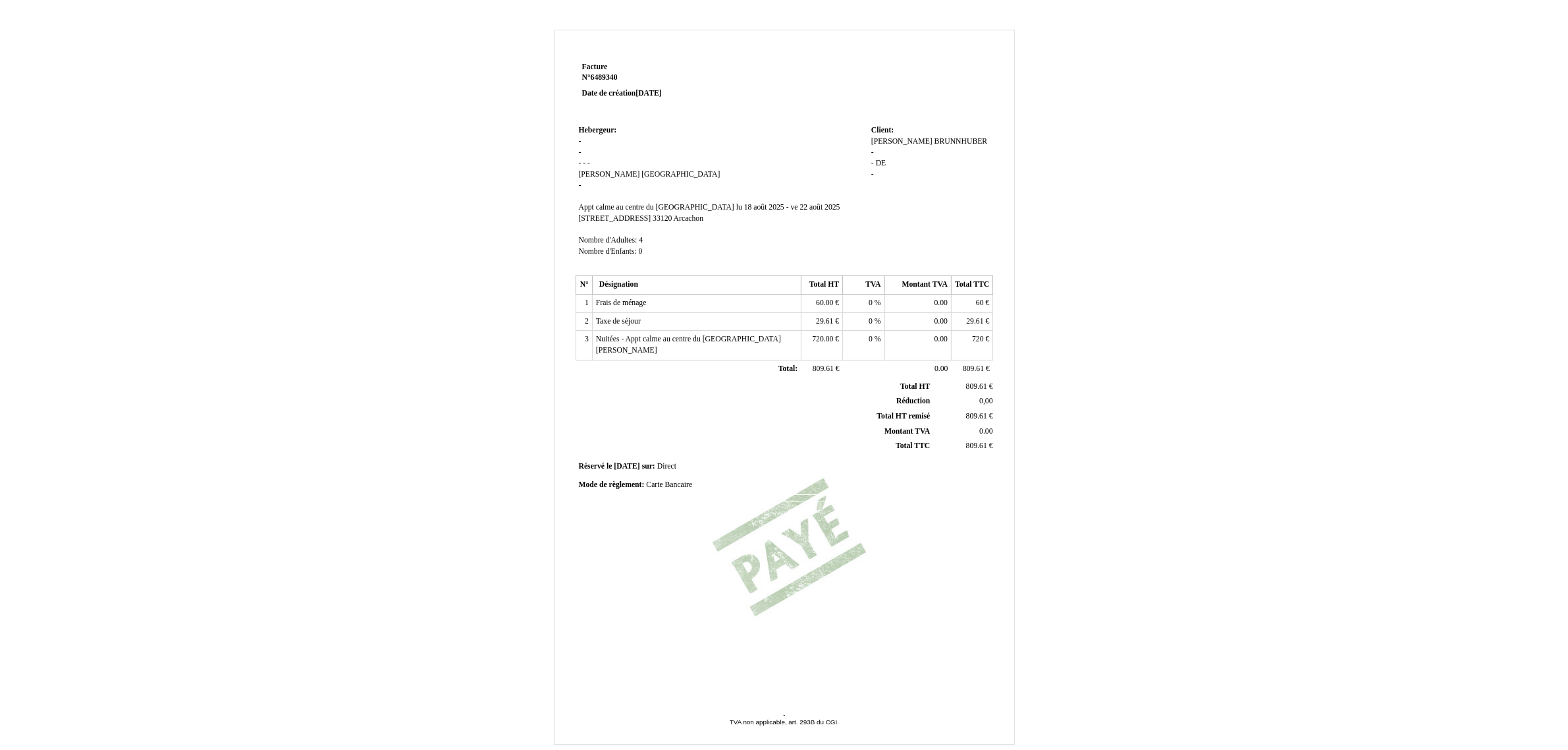
scroll to position [46, 0]
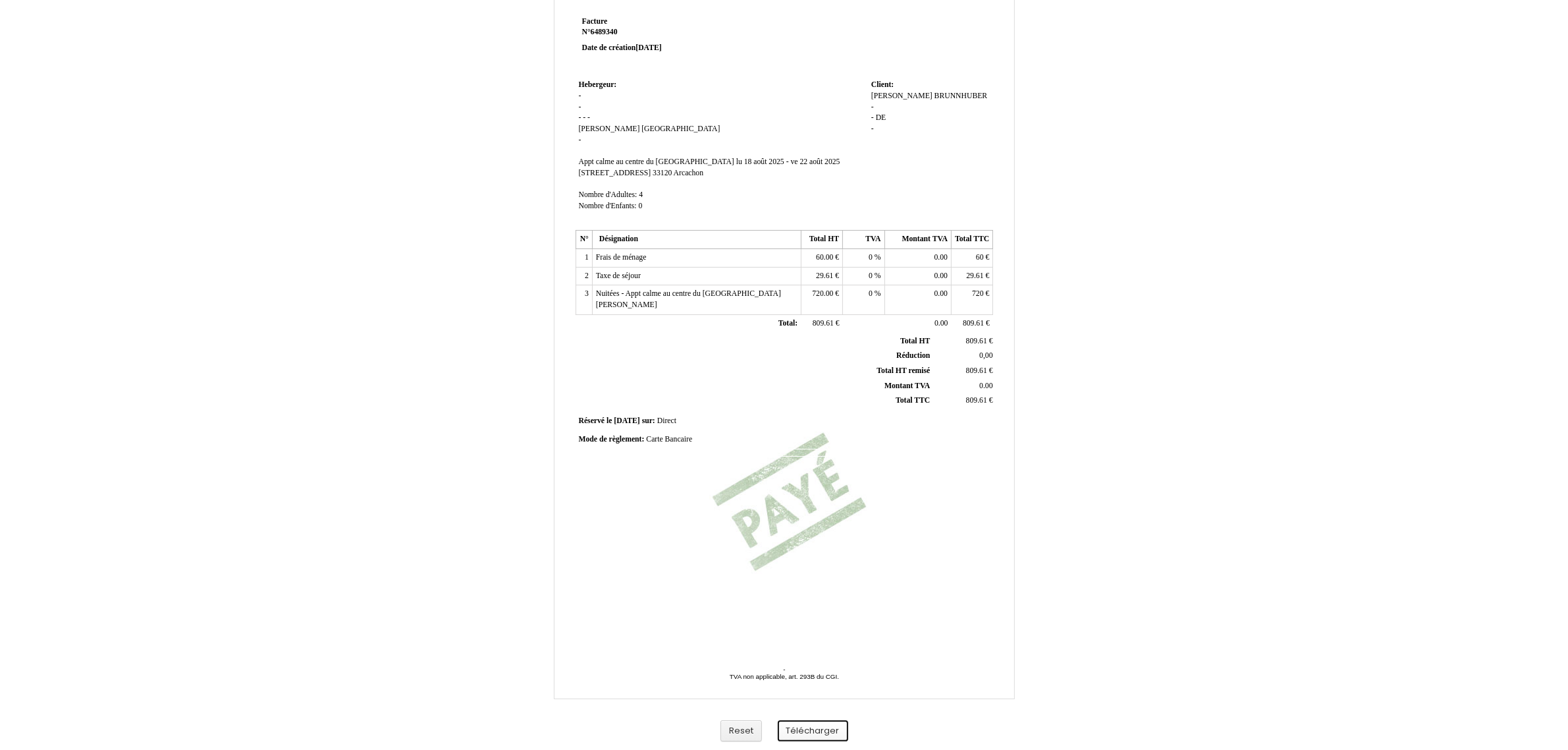
click at [794, 733] on button "Télécharger" at bounding box center [812, 730] width 70 height 21
